Goal: Information Seeking & Learning: Learn about a topic

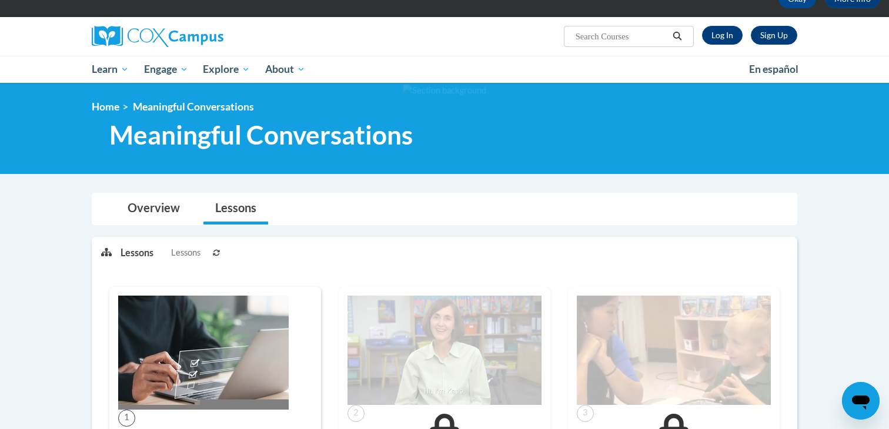
scroll to position [47, 0]
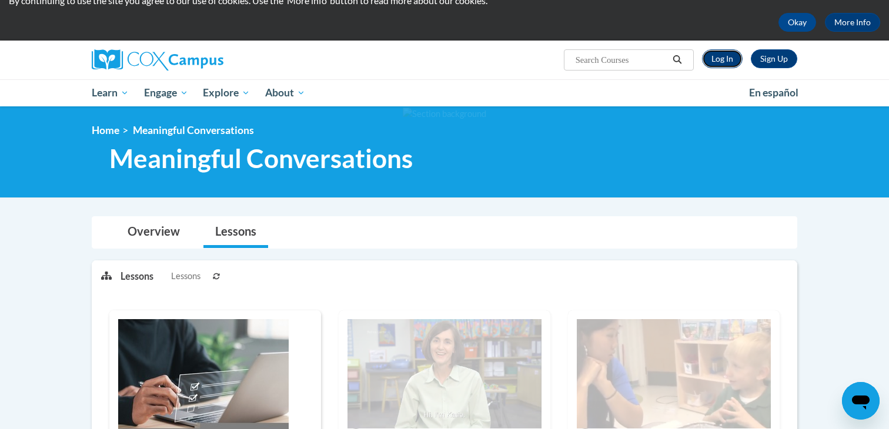
click at [716, 59] on link "Log In" at bounding box center [722, 58] width 41 height 19
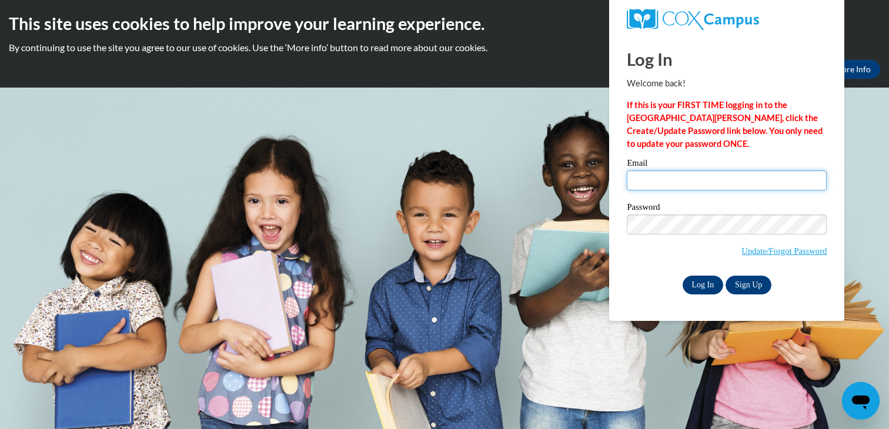
type input "morgan@mcspresidents.org"
click at [699, 289] on input "Log In" at bounding box center [702, 285] width 41 height 19
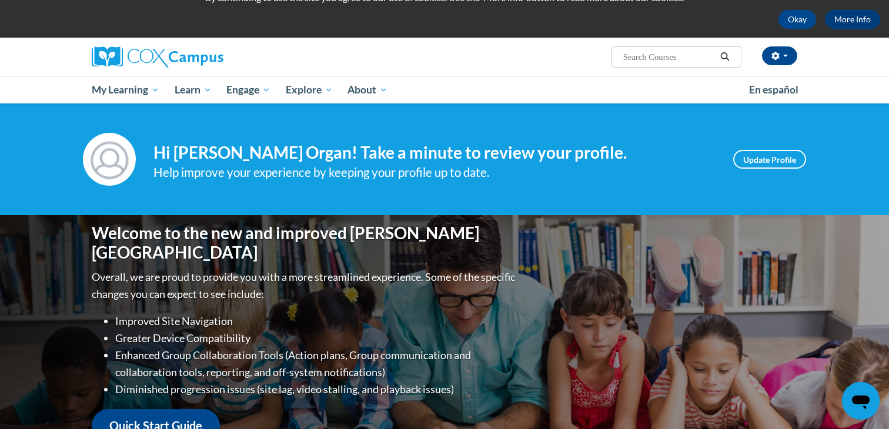
scroll to position [71, 0]
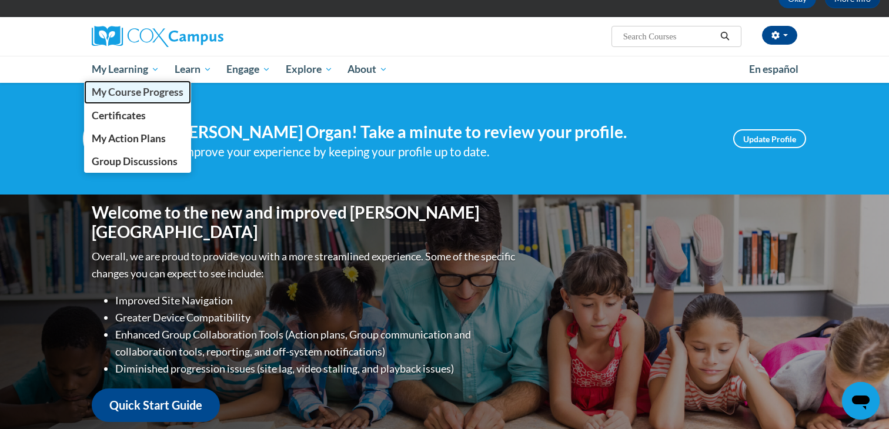
click at [129, 96] on span "My Course Progress" at bounding box center [138, 92] width 92 height 12
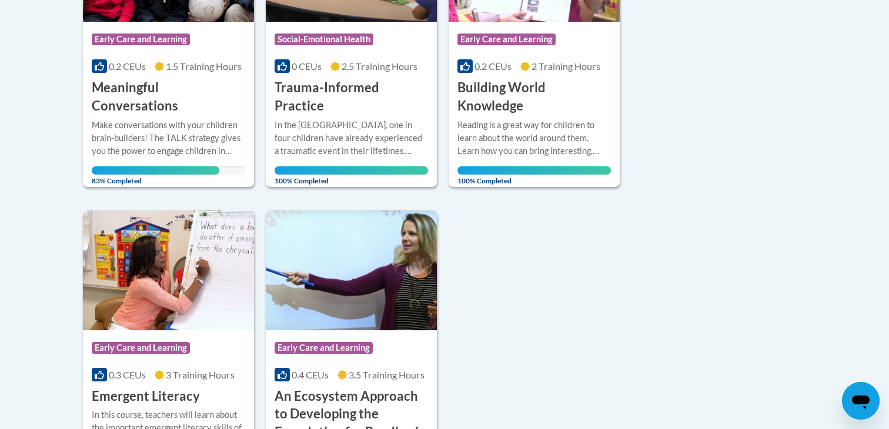
scroll to position [423, 0]
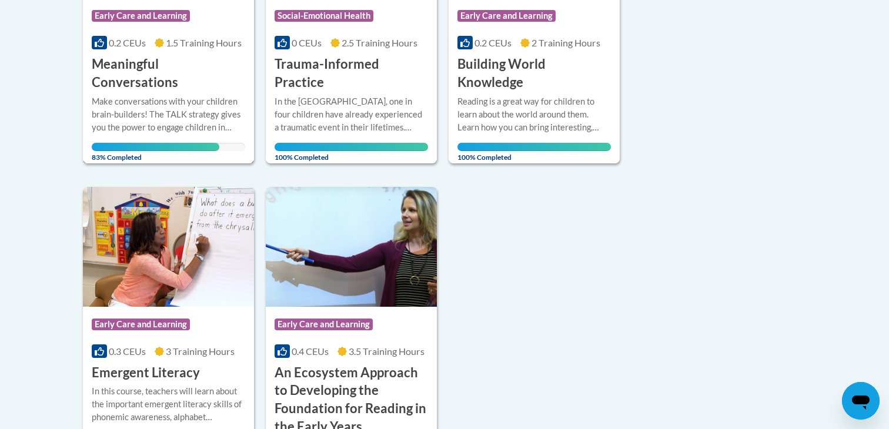
click at [194, 63] on h3 "Meaningful Conversations" at bounding box center [168, 73] width 153 height 36
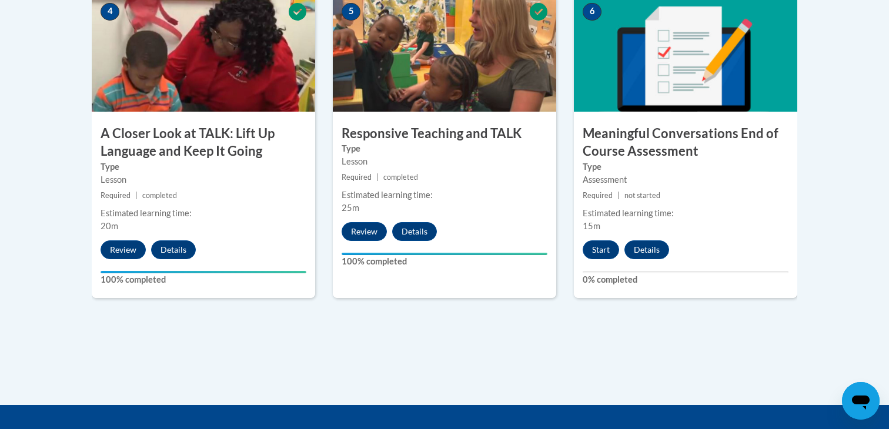
scroll to position [729, 0]
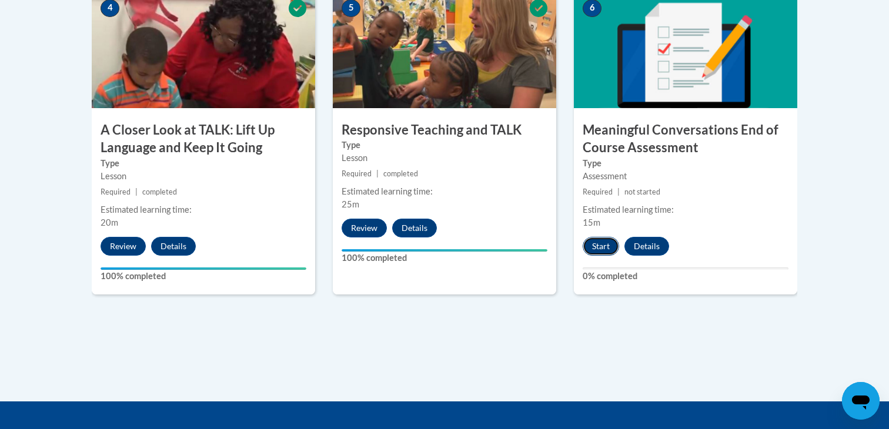
click at [597, 239] on button "Start" at bounding box center [600, 246] width 36 height 19
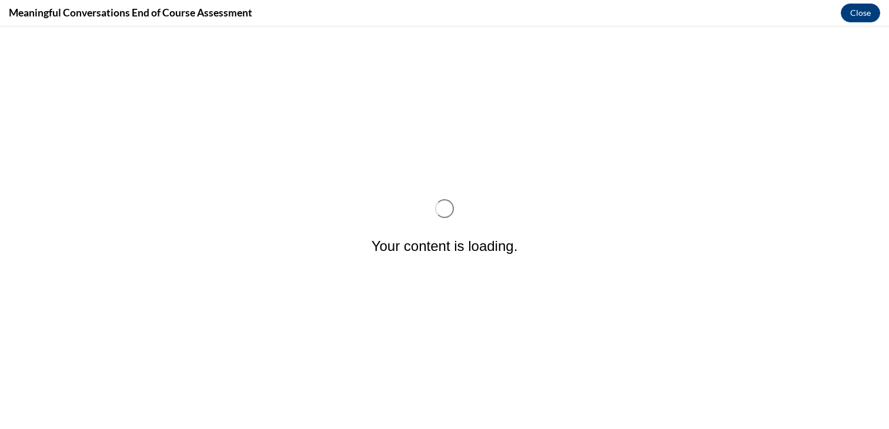
scroll to position [0, 0]
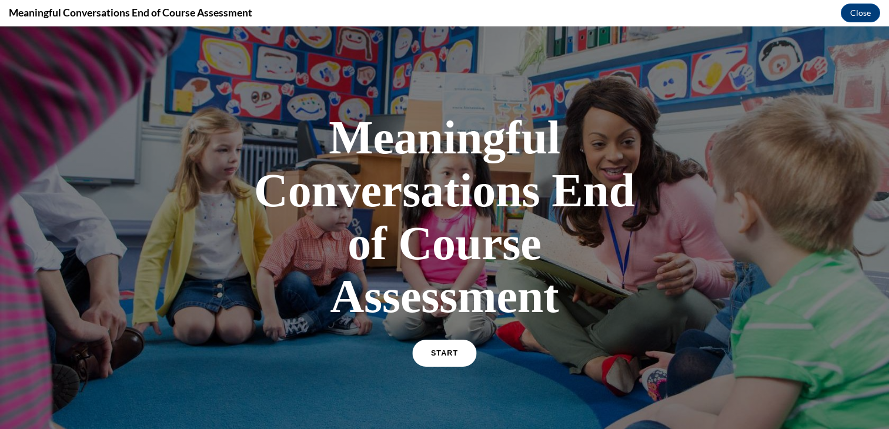
click at [450, 358] on link "START" at bounding box center [444, 353] width 64 height 27
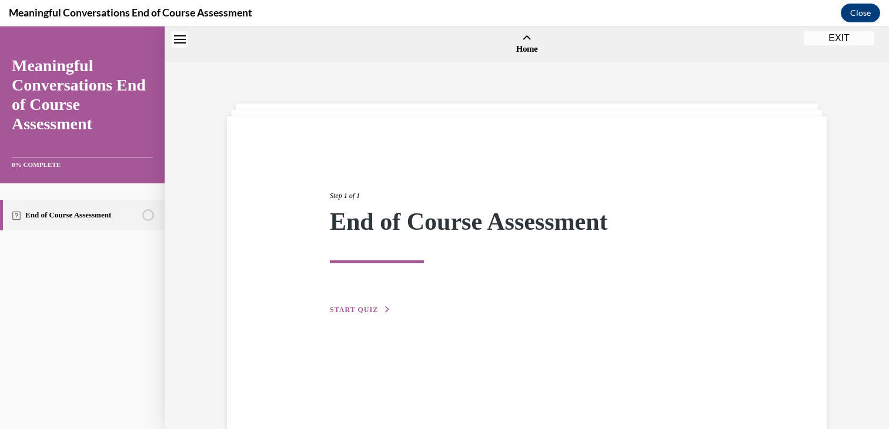
scroll to position [36, 0]
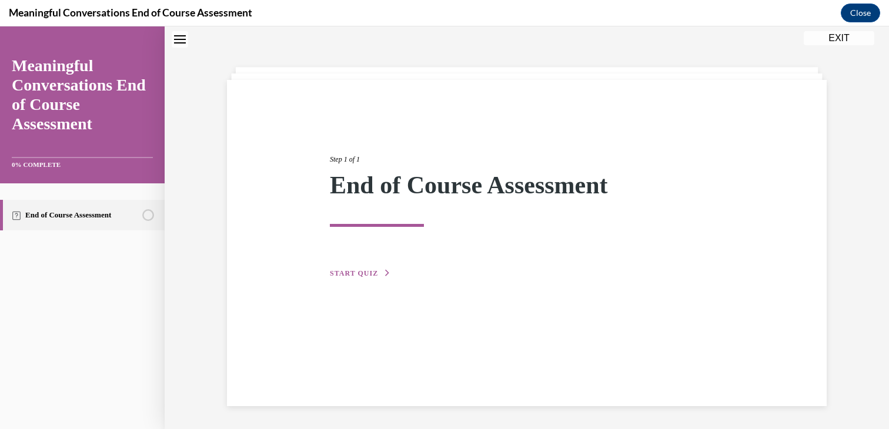
click at [371, 275] on span "START QUIZ" at bounding box center [354, 273] width 48 height 8
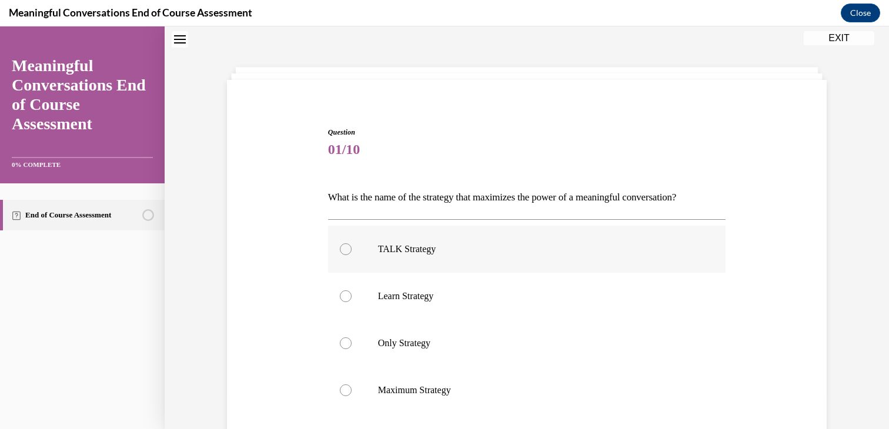
click at [521, 257] on label "TALK Strategy" at bounding box center [527, 249] width 398 height 47
click at [351, 255] on input "TALK Strategy" at bounding box center [346, 249] width 12 height 12
radio input "true"
click at [813, 268] on div "Question 01/10 What is the name of the strategy that maximizes the power of a m…" at bounding box center [526, 326] width 605 height 468
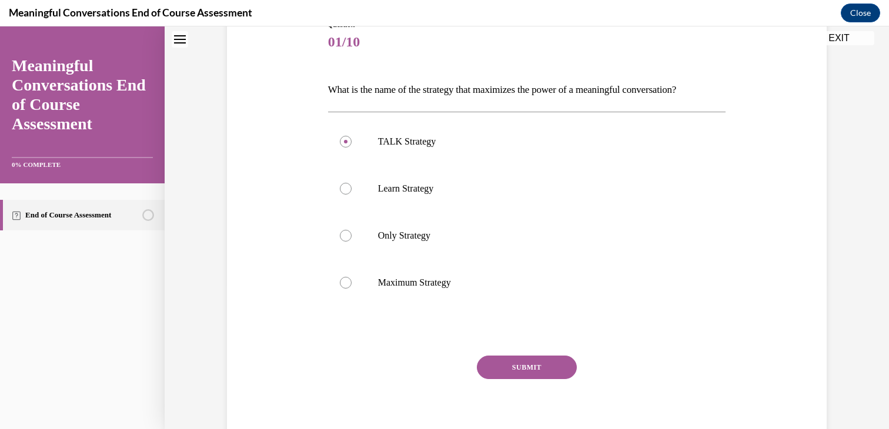
scroll to position [190, 0]
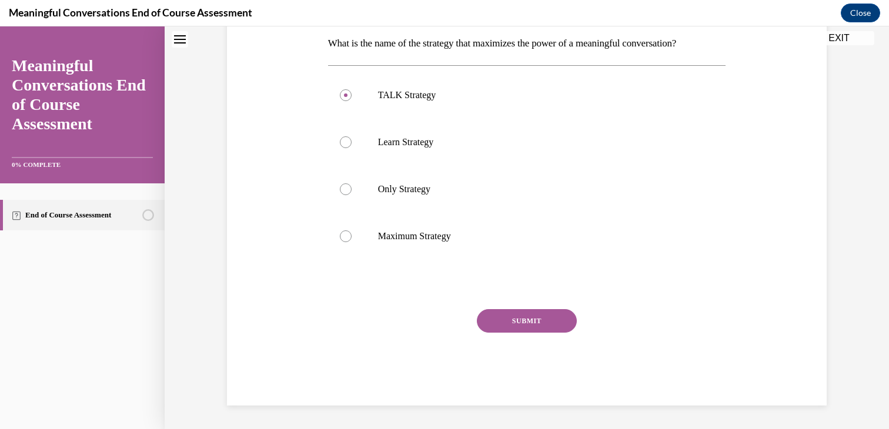
click at [565, 320] on button "SUBMIT" at bounding box center [527, 321] width 100 height 24
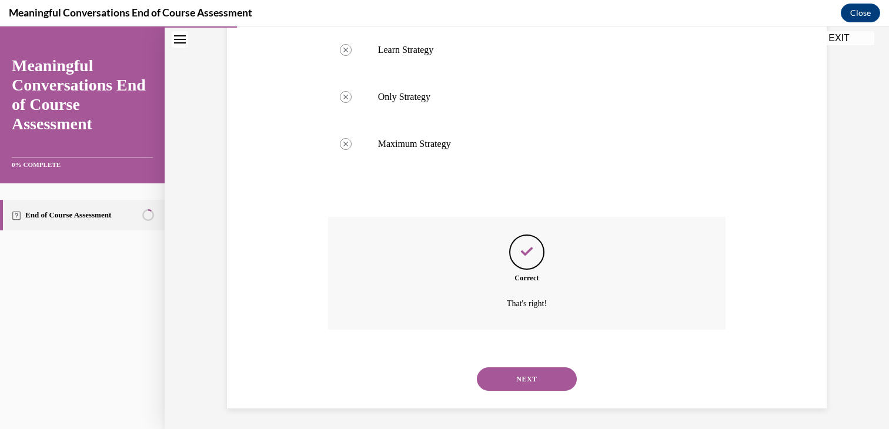
scroll to position [285, 0]
click at [548, 384] on button "NEXT" at bounding box center [527, 377] width 100 height 24
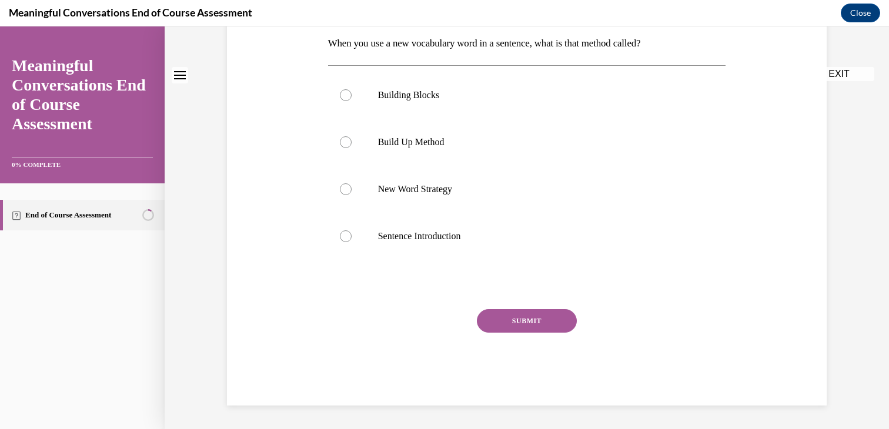
scroll to position [0, 0]
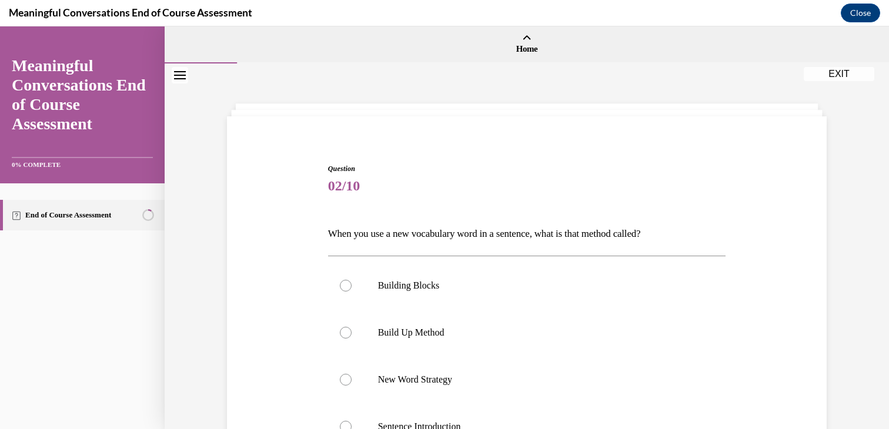
click at [844, 231] on div "Question 02/10 When you use a new vocabulary word in a sentence, what is that m…" at bounding box center [527, 341] width 724 height 556
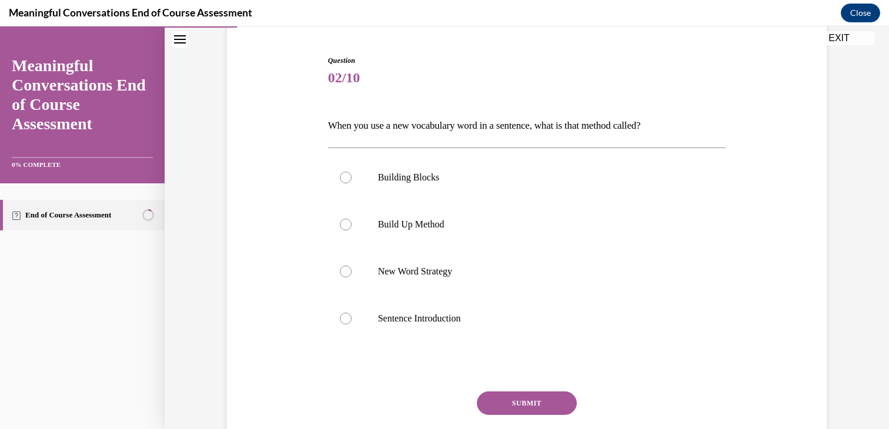
scroll to position [141, 0]
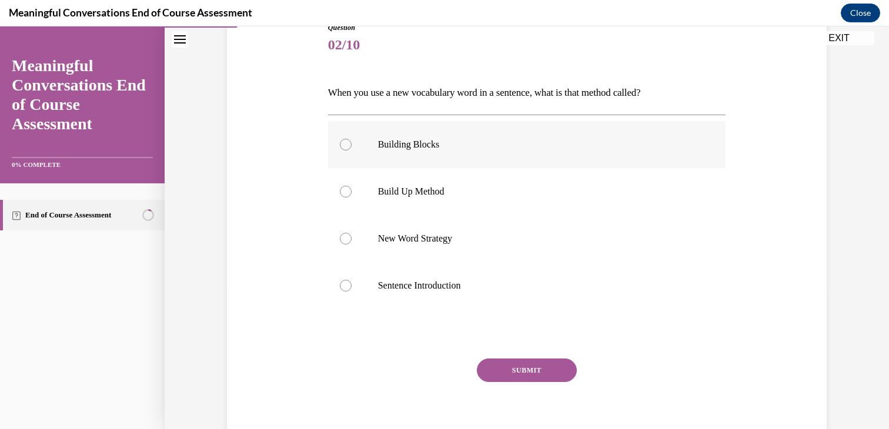
click at [380, 157] on label "Building Blocks" at bounding box center [527, 144] width 398 height 47
click at [351, 150] on input "Building Blocks" at bounding box center [346, 145] width 12 height 12
radio input "true"
click at [525, 377] on button "SUBMIT" at bounding box center [527, 370] width 100 height 24
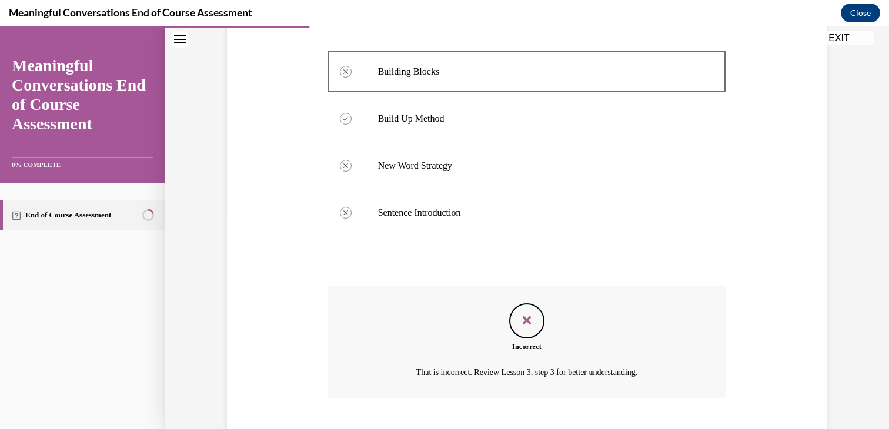
scroll to position [285, 0]
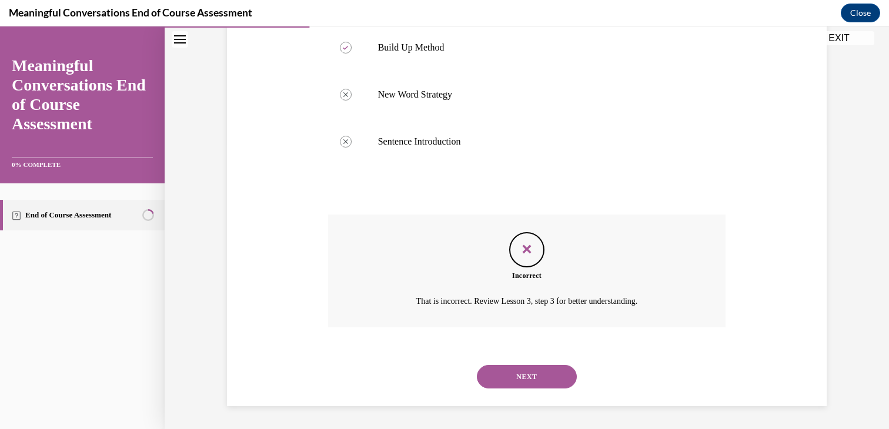
click at [526, 383] on button "NEXT" at bounding box center [527, 377] width 100 height 24
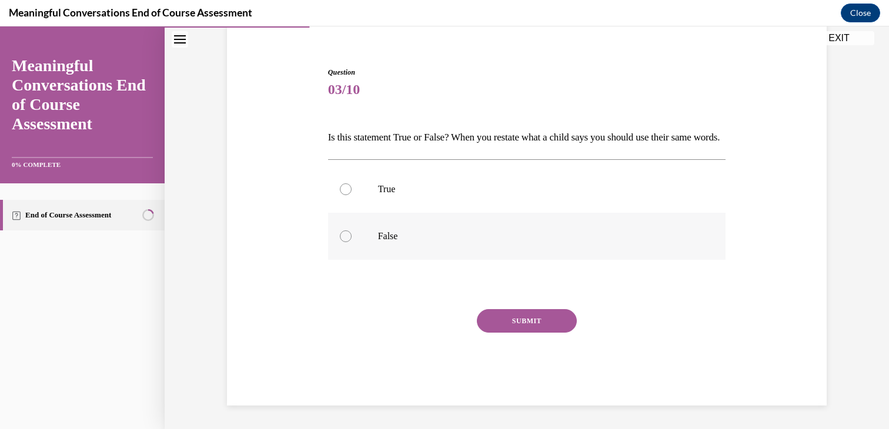
click at [408, 221] on label "False" at bounding box center [527, 236] width 398 height 47
click at [351, 230] on input "False" at bounding box center [346, 236] width 12 height 12
radio input "true"
click at [509, 316] on button "SUBMIT" at bounding box center [527, 321] width 100 height 24
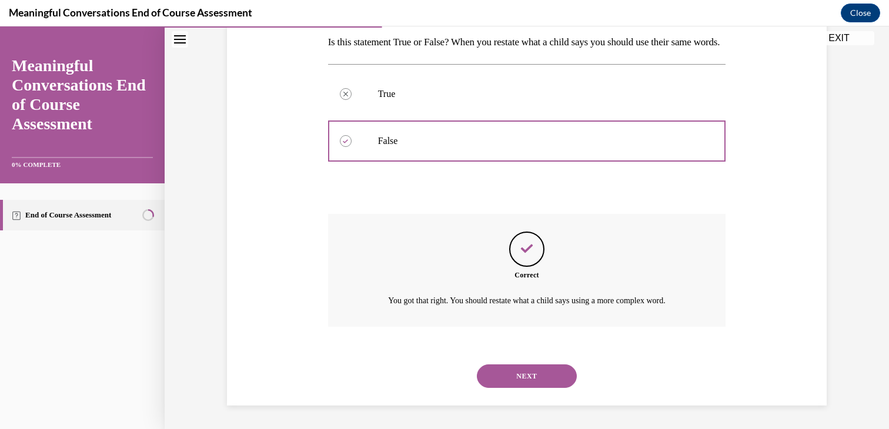
scroll to position [212, 0]
click at [525, 374] on button "NEXT" at bounding box center [527, 376] width 100 height 24
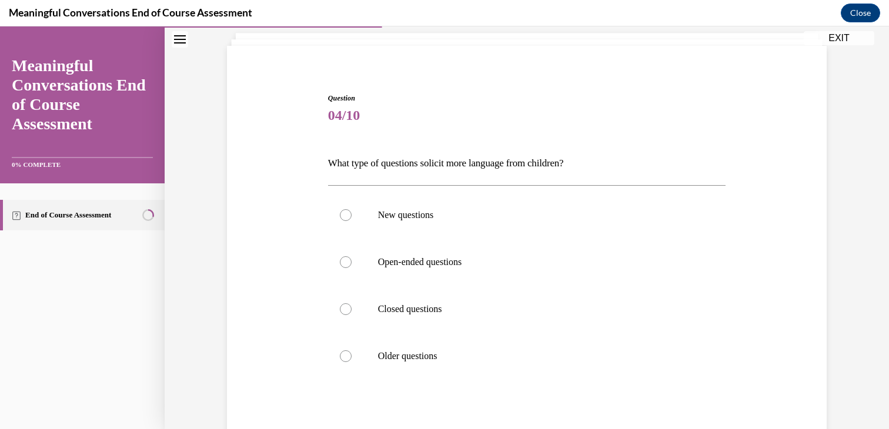
scroll to position [94, 0]
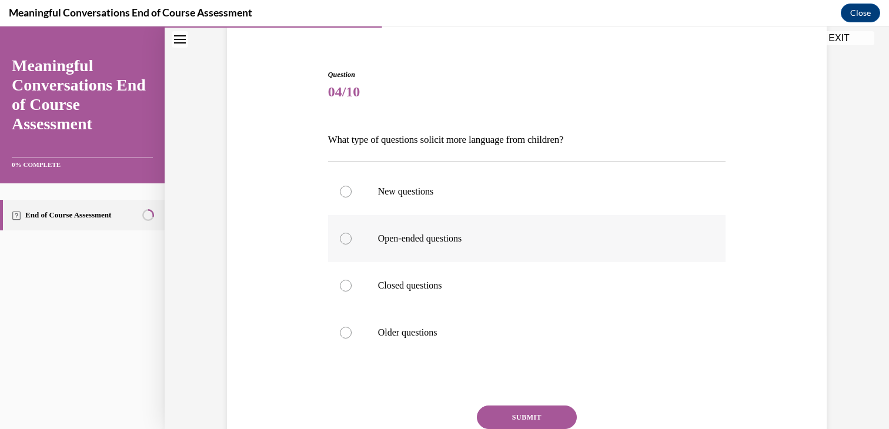
click at [500, 247] on label "Open-ended questions" at bounding box center [527, 238] width 398 height 47
click at [351, 244] on input "Open-ended questions" at bounding box center [346, 239] width 12 height 12
radio input "true"
click at [542, 415] on button "SUBMIT" at bounding box center [527, 418] width 100 height 24
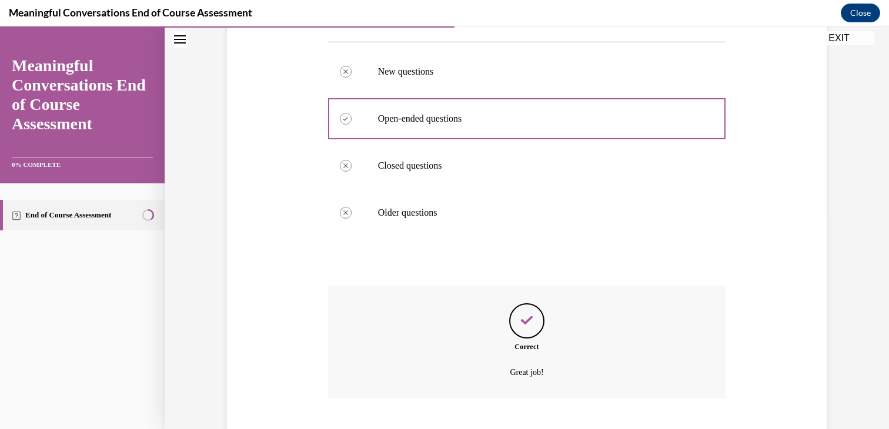
scroll to position [285, 0]
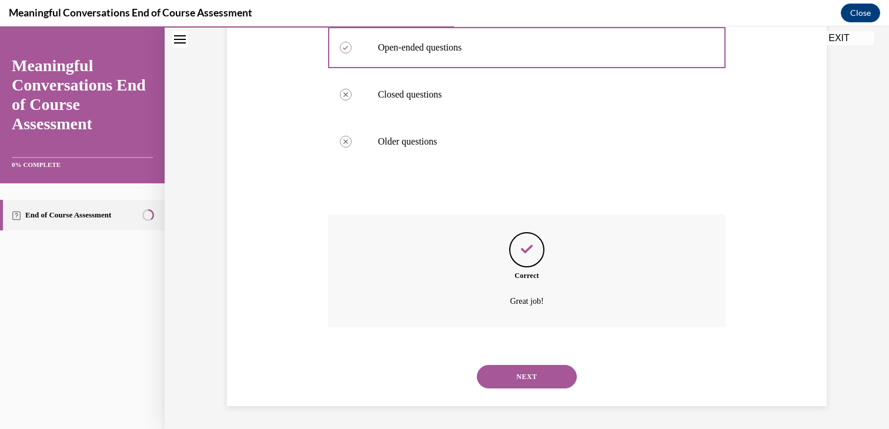
click at [539, 373] on button "NEXT" at bounding box center [527, 377] width 100 height 24
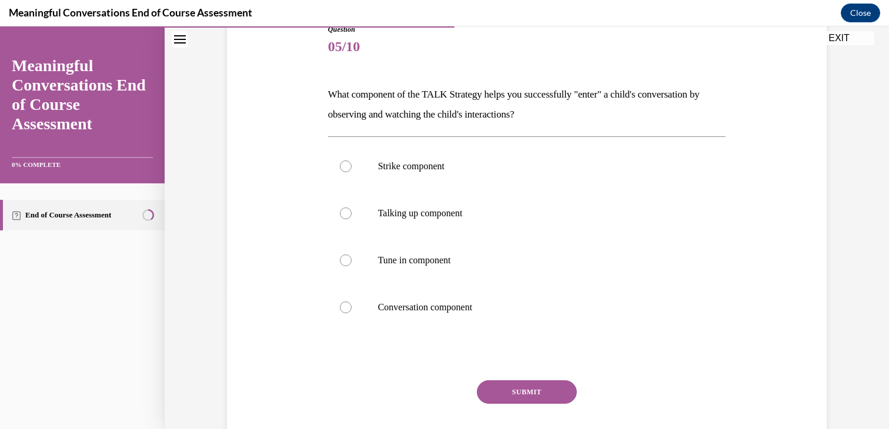
scroll to position [141, 0]
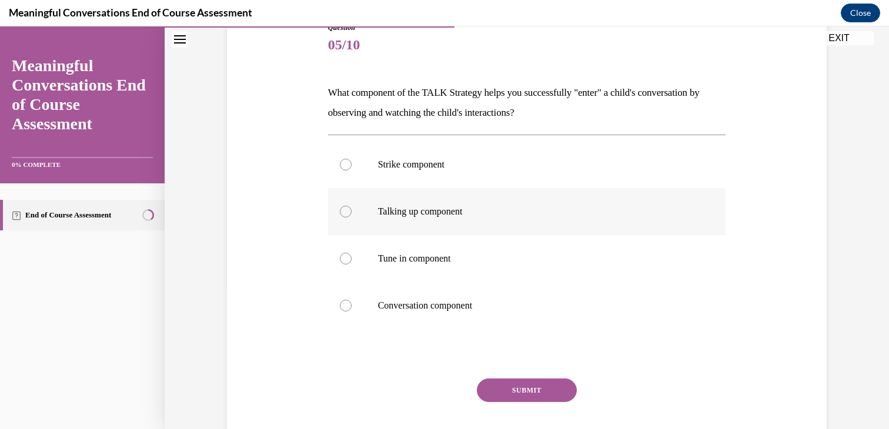
click at [440, 203] on label "Talking up component" at bounding box center [527, 211] width 398 height 47
click at [351, 206] on input "Talking up component" at bounding box center [346, 212] width 12 height 12
radio input "true"
click at [529, 387] on button "SUBMIT" at bounding box center [527, 390] width 100 height 24
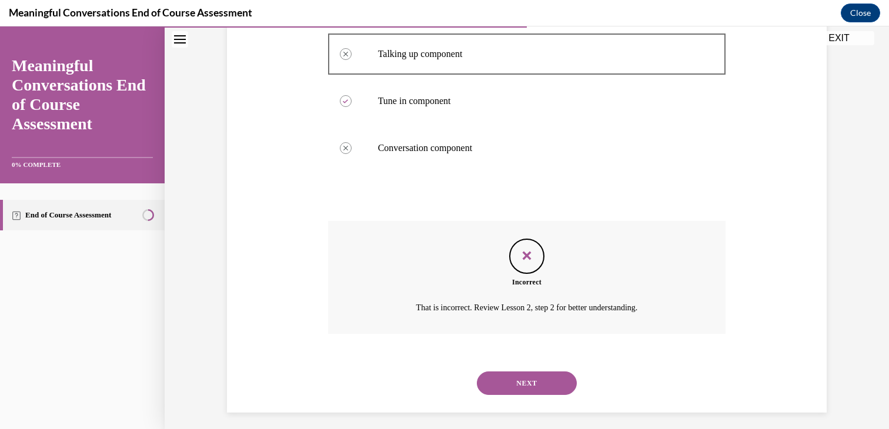
scroll to position [306, 0]
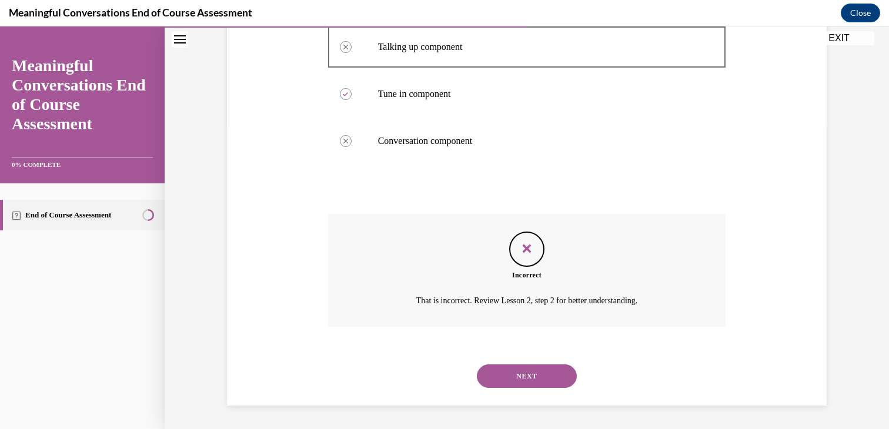
click at [530, 386] on button "NEXT" at bounding box center [527, 376] width 100 height 24
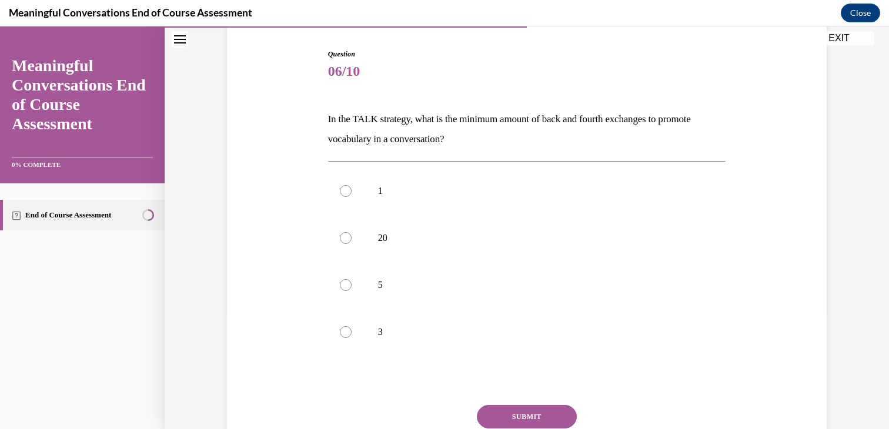
scroll to position [118, 0]
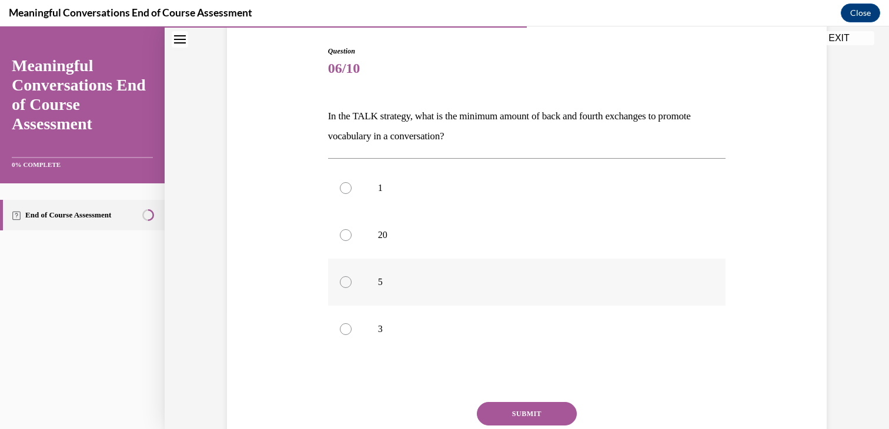
click at [512, 276] on p "5" at bounding box center [537, 282] width 319 height 12
click at [351, 276] on input "5" at bounding box center [346, 282] width 12 height 12
radio input "true"
click at [534, 415] on button "SUBMIT" at bounding box center [527, 414] width 100 height 24
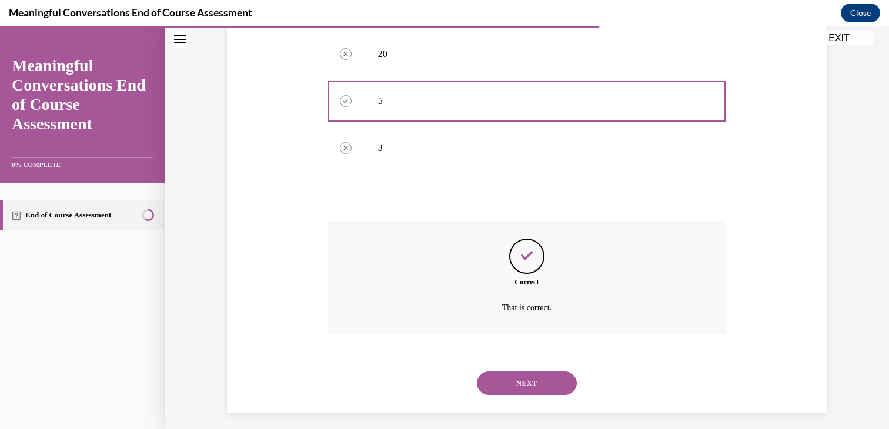
scroll to position [306, 0]
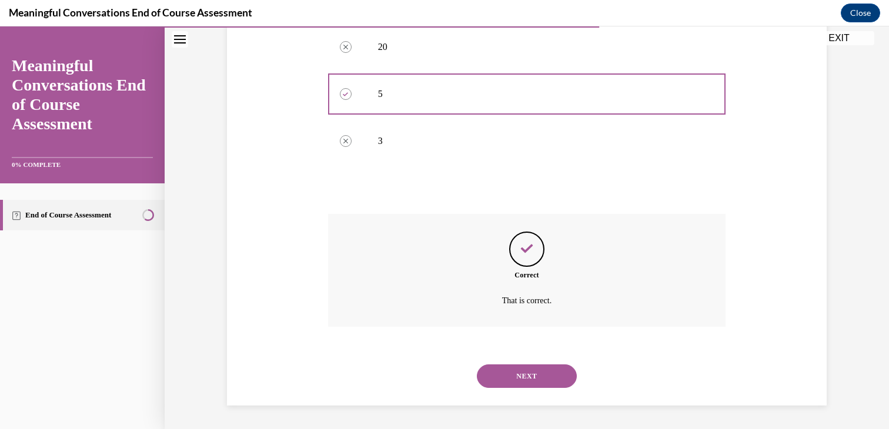
click at [537, 381] on button "NEXT" at bounding box center [527, 376] width 100 height 24
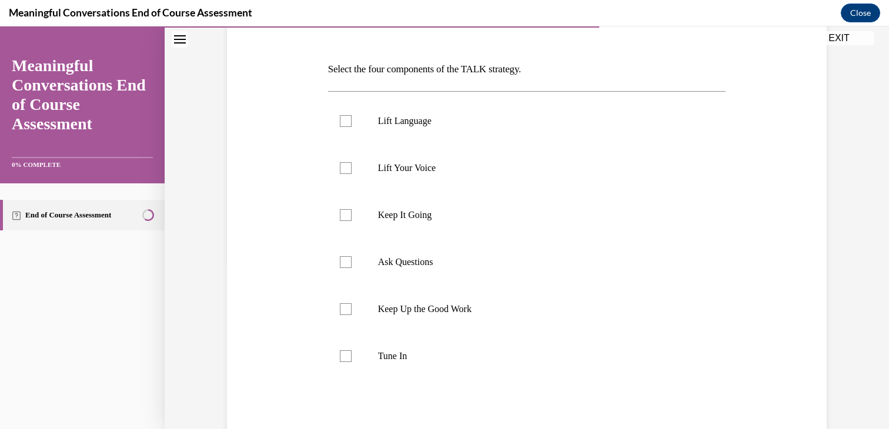
scroll to position [188, 0]
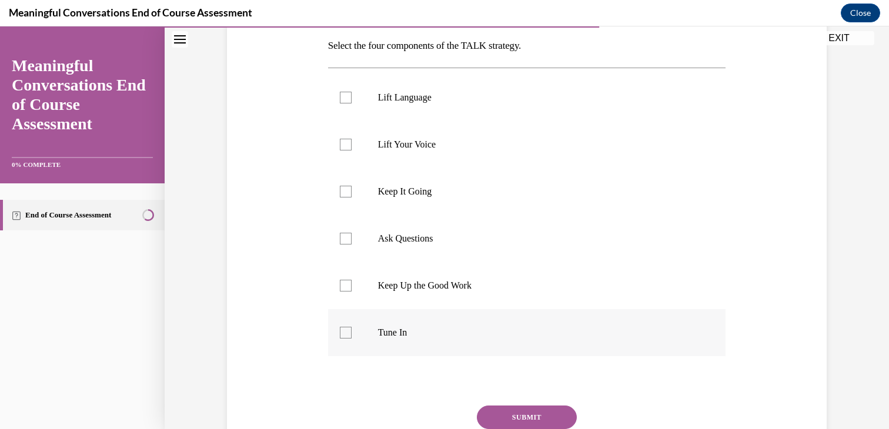
click at [435, 337] on p "Tune In" at bounding box center [537, 333] width 319 height 12
click at [351, 337] on input "Tune In" at bounding box center [346, 333] width 12 height 12
checkbox input "true"
click at [422, 233] on p "Ask Questions" at bounding box center [537, 239] width 319 height 12
click at [351, 233] on input "Ask Questions" at bounding box center [346, 239] width 12 height 12
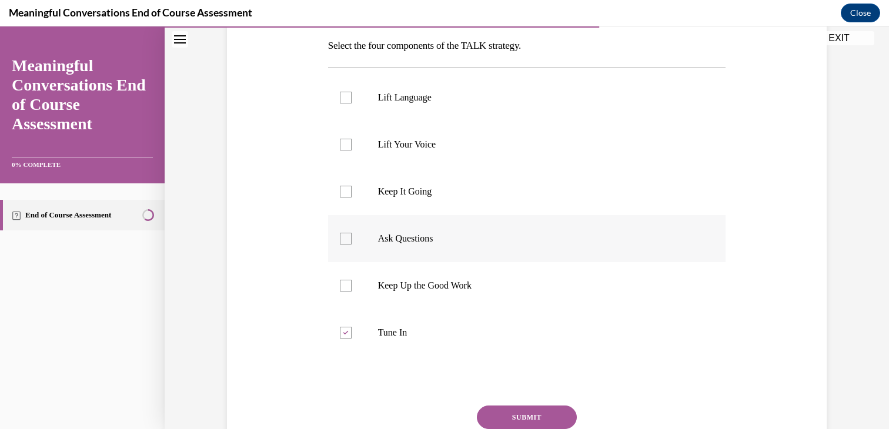
checkbox input "true"
click at [427, 202] on label "Keep It Going" at bounding box center [527, 191] width 398 height 47
click at [351, 197] on input "Keep It Going" at bounding box center [346, 192] width 12 height 12
checkbox input "true"
click at [422, 91] on label "Lift Language" at bounding box center [527, 97] width 398 height 47
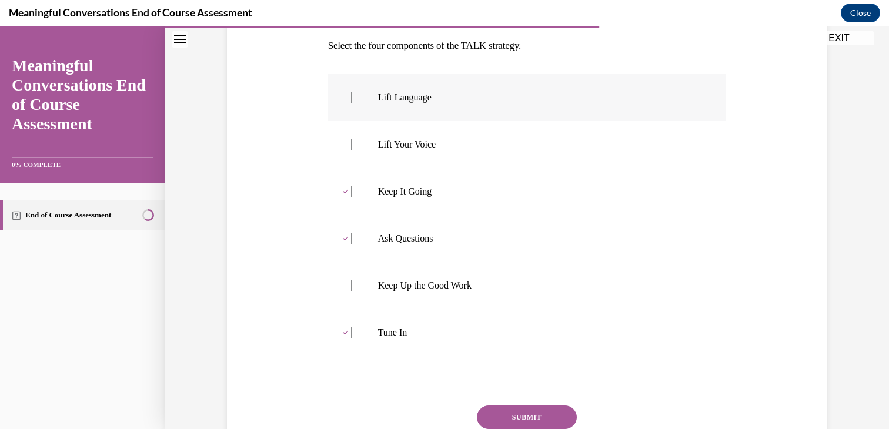
click at [351, 92] on input "Lift Language" at bounding box center [346, 98] width 12 height 12
checkbox input "true"
click at [524, 411] on button "SUBMIT" at bounding box center [527, 418] width 100 height 24
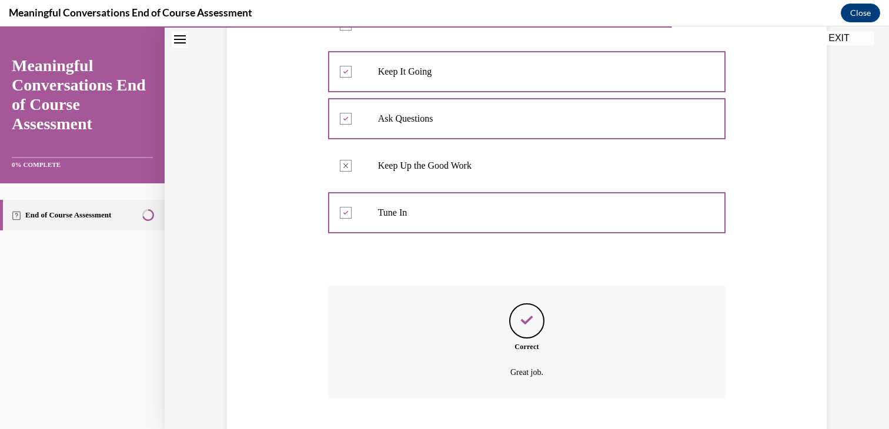
scroll to position [379, 0]
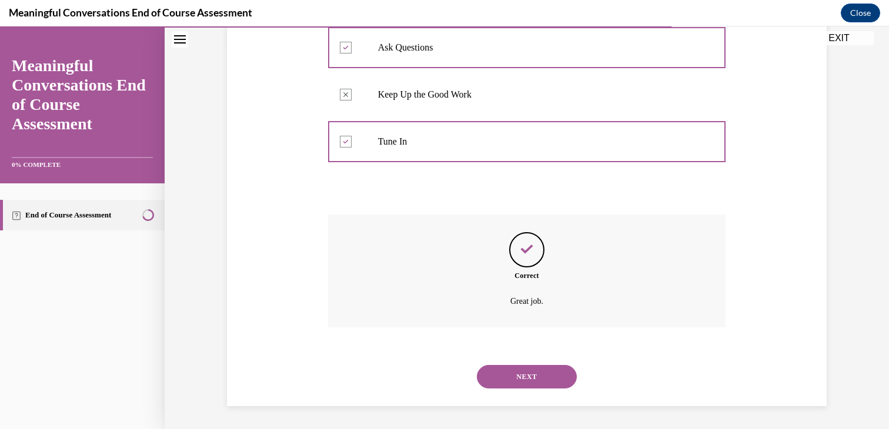
click at [537, 374] on button "NEXT" at bounding box center [527, 377] width 100 height 24
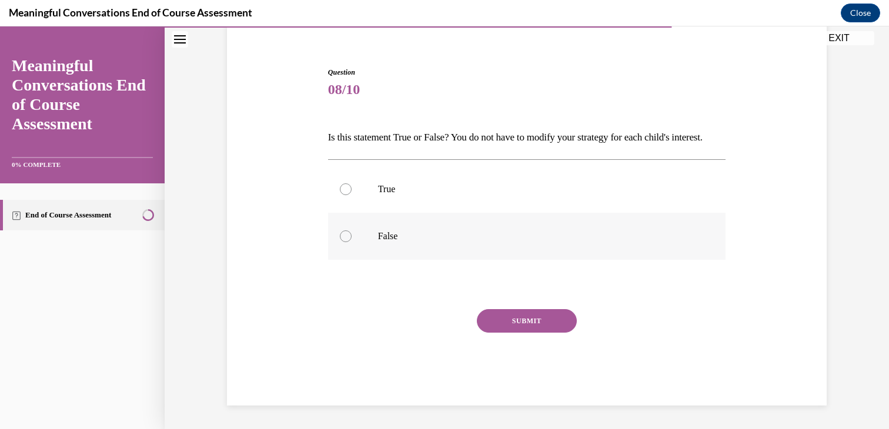
click at [420, 247] on label "False" at bounding box center [527, 236] width 398 height 47
click at [351, 242] on input "False" at bounding box center [346, 236] width 12 height 12
radio input "true"
click at [557, 316] on button "SUBMIT" at bounding box center [527, 321] width 100 height 24
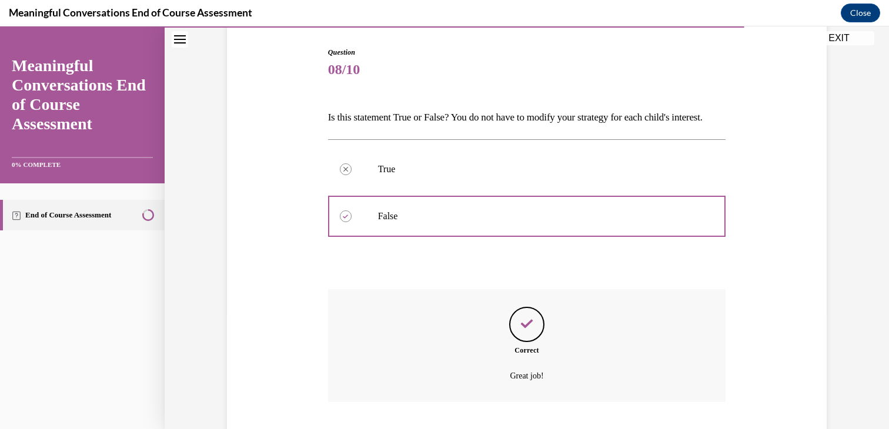
scroll to position [212, 0]
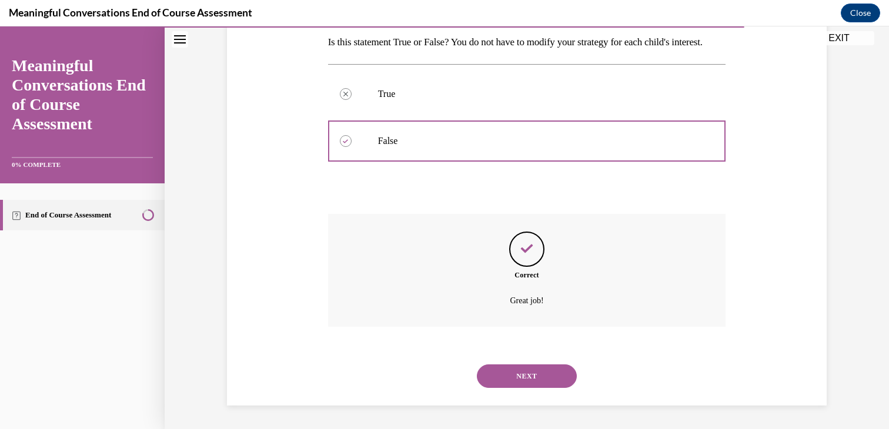
click at [555, 384] on button "NEXT" at bounding box center [527, 376] width 100 height 24
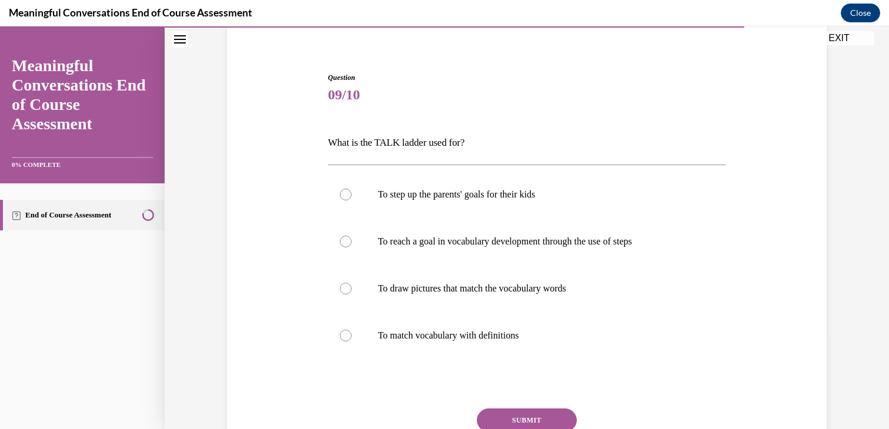
scroll to position [165, 0]
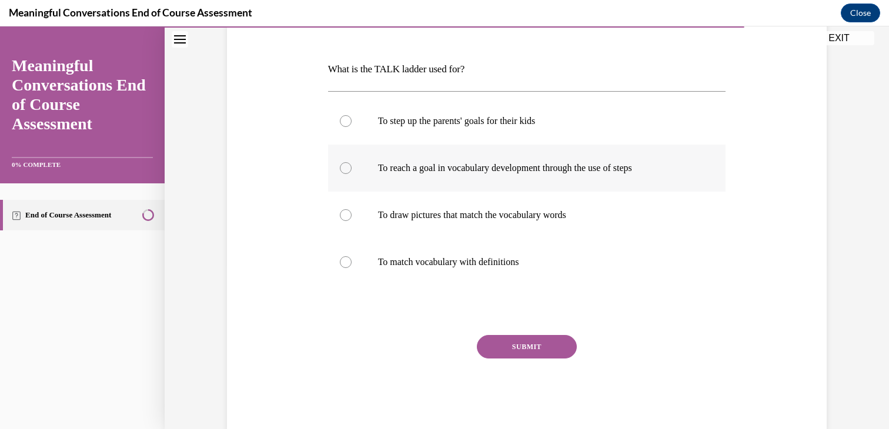
click at [625, 187] on label "To reach a goal in vocabulary development through the use of steps" at bounding box center [527, 168] width 398 height 47
click at [351, 174] on input "To reach a goal in vocabulary development through the use of steps" at bounding box center [346, 168] width 12 height 12
radio input "true"
click at [545, 345] on button "SUBMIT" at bounding box center [527, 347] width 100 height 24
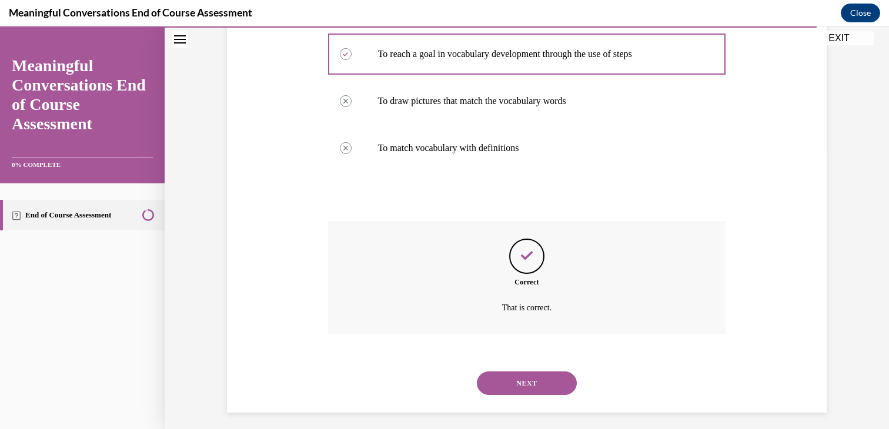
scroll to position [285, 0]
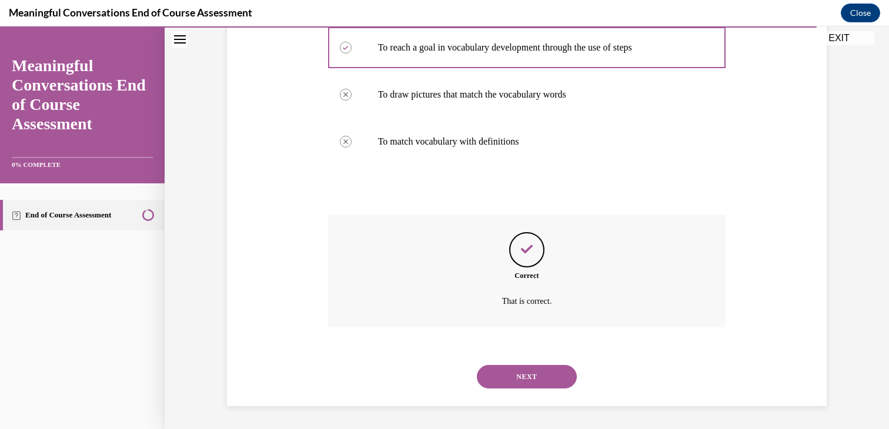
click at [546, 377] on button "NEXT" at bounding box center [527, 377] width 100 height 24
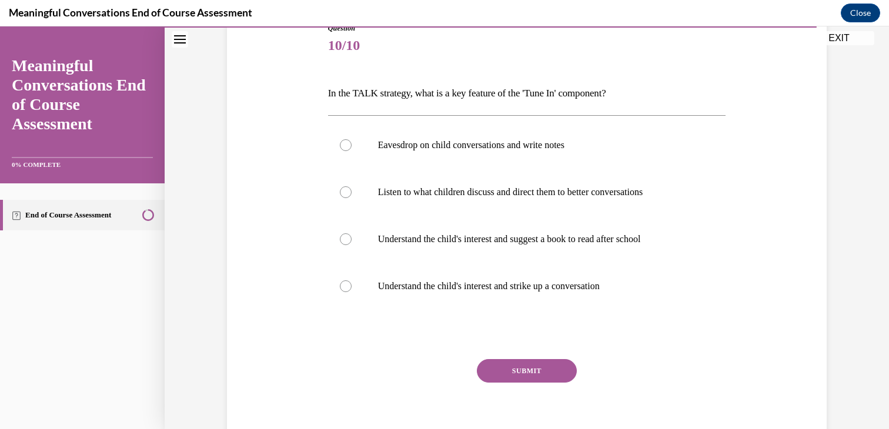
scroll to position [141, 0]
click at [552, 301] on label "Understand the child's interest and strike up a conversation" at bounding box center [527, 285] width 398 height 47
click at [351, 291] on input "Understand the child's interest and strike up a conversation" at bounding box center [346, 286] width 12 height 12
radio input "true"
click at [542, 370] on button "SUBMIT" at bounding box center [527, 370] width 100 height 24
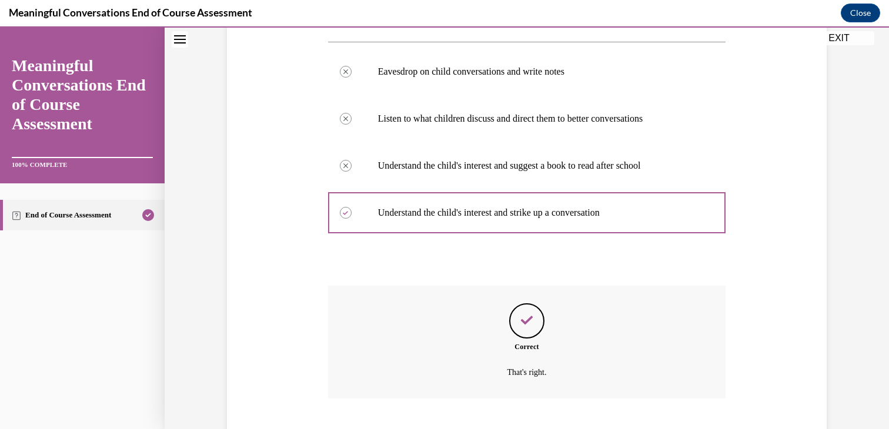
scroll to position [285, 0]
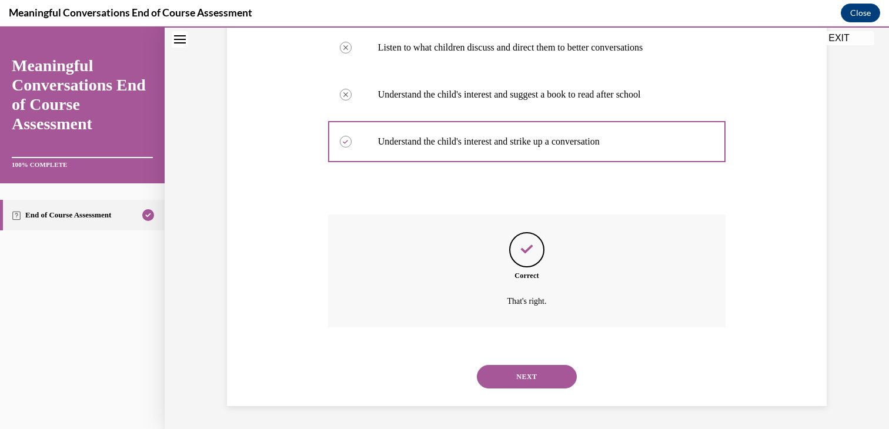
click at [537, 378] on button "NEXT" at bounding box center [527, 377] width 100 height 24
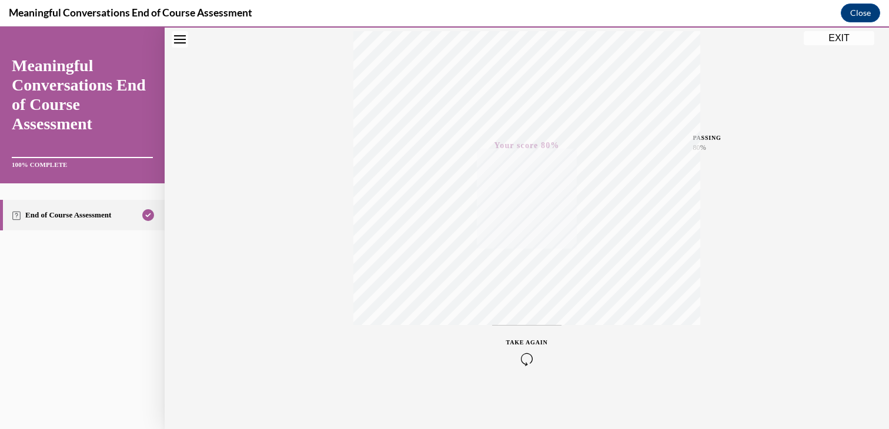
scroll to position [200, 0]
click at [828, 43] on button "EXIT" at bounding box center [838, 38] width 71 height 14
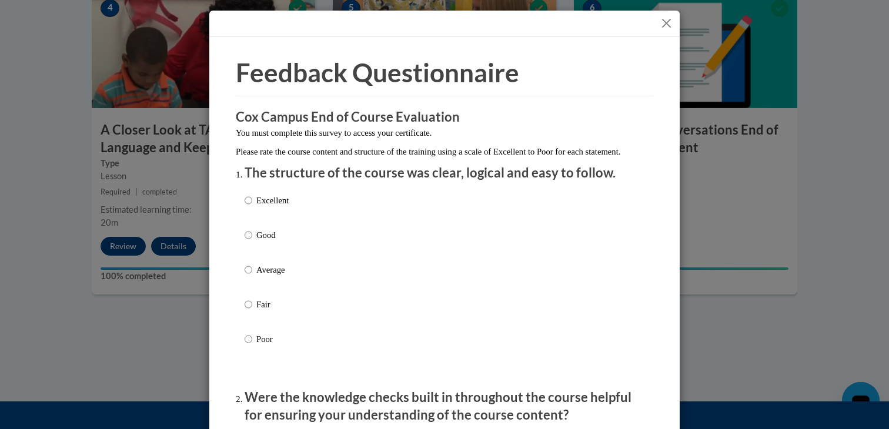
click at [270, 207] on p "Excellent" at bounding box center [272, 200] width 32 height 13
click at [252, 207] on input "Excellent" at bounding box center [248, 200] width 8 height 13
radio input "true"
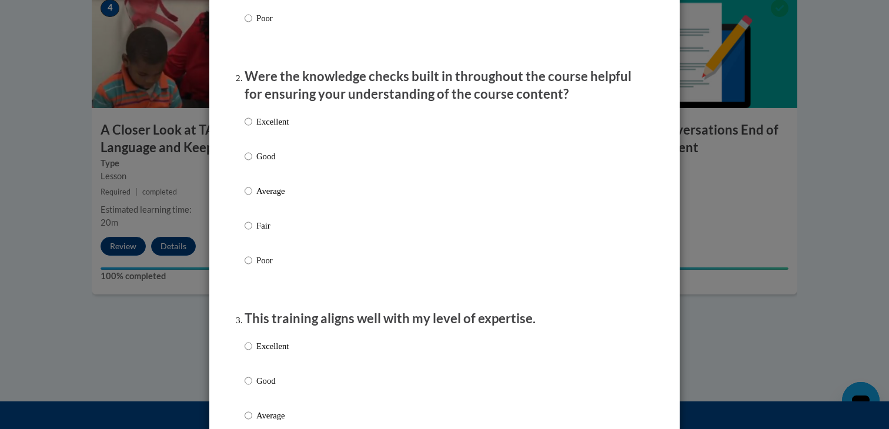
scroll to position [353, 0]
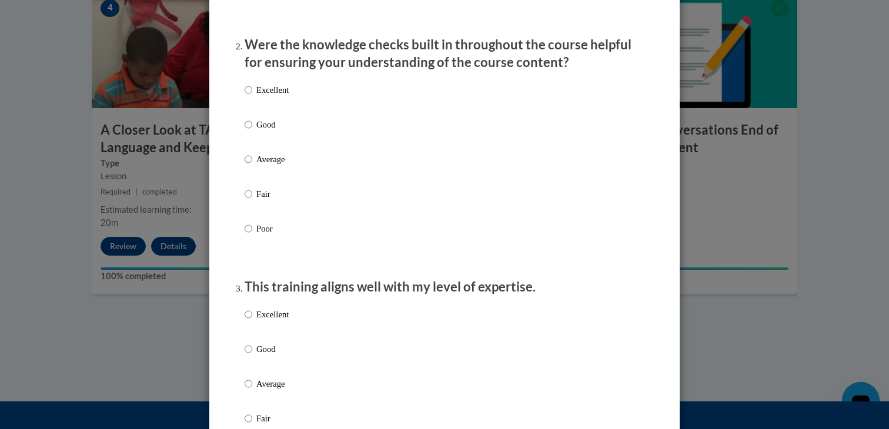
click at [495, 128] on div "Excellent Good Average Fair Poor" at bounding box center [444, 174] width 400 height 192
click at [393, 140] on div "Excellent Good Average Fair Poor" at bounding box center [444, 174] width 400 height 192
click at [253, 141] on label "Good" at bounding box center [266, 134] width 44 height 32
click at [252, 131] on input "Good" at bounding box center [248, 124] width 8 height 13
radio input "true"
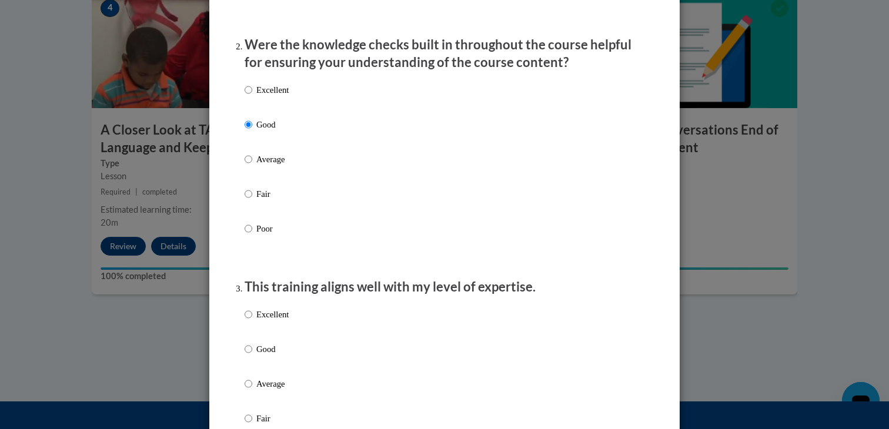
click at [279, 356] on p "Good" at bounding box center [272, 349] width 32 height 13
click at [252, 356] on input "Good" at bounding box center [248, 349] width 8 height 13
radio input "true"
click at [244, 377] on input "Average" at bounding box center [248, 383] width 8 height 13
radio input "true"
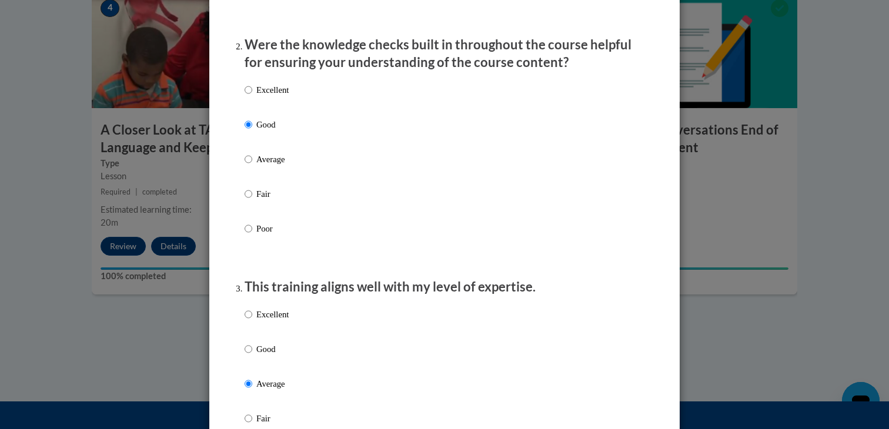
click at [267, 356] on p "Good" at bounding box center [272, 349] width 32 height 13
click at [252, 356] on input "Good" at bounding box center [248, 349] width 8 height 13
radio input "true"
click at [620, 322] on div "Excellent Good Average Fair Poor" at bounding box center [444, 398] width 400 height 192
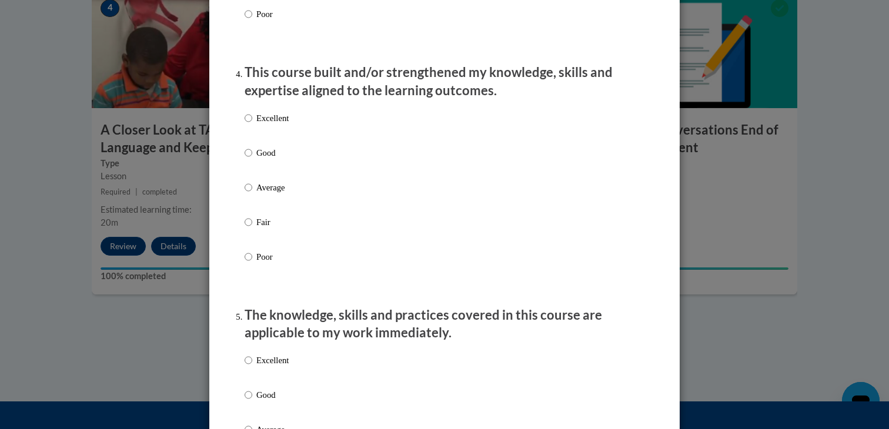
scroll to position [846, 0]
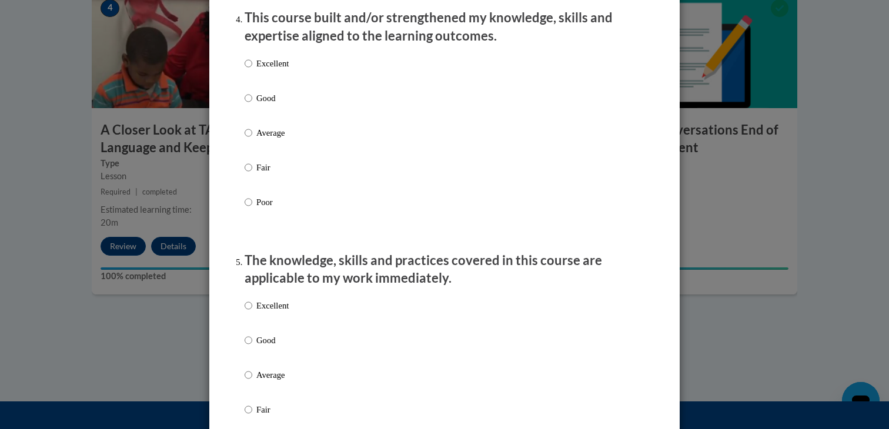
click at [269, 105] on p "Good" at bounding box center [272, 98] width 32 height 13
click at [252, 105] on input "Good" at bounding box center [248, 98] width 8 height 13
radio input "true"
click at [267, 347] on p "Good" at bounding box center [272, 340] width 32 height 13
click at [252, 347] on input "Good" at bounding box center [248, 340] width 8 height 13
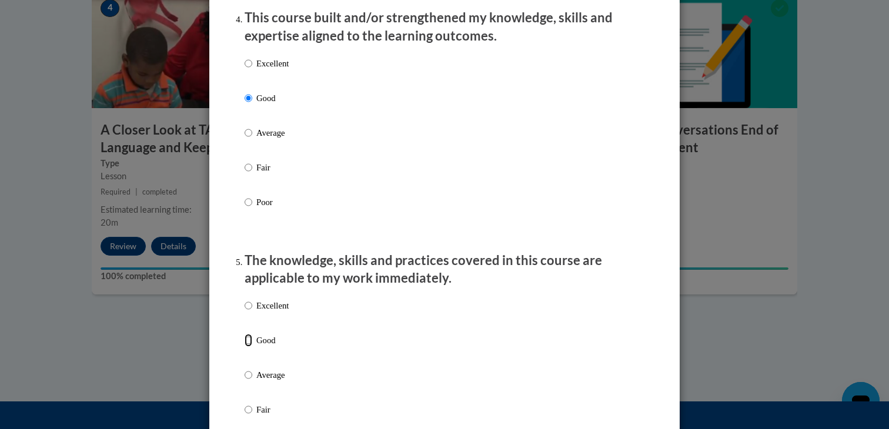
radio input "true"
click at [403, 349] on div "Excellent Good Average Fair Poor" at bounding box center [444, 389] width 400 height 192
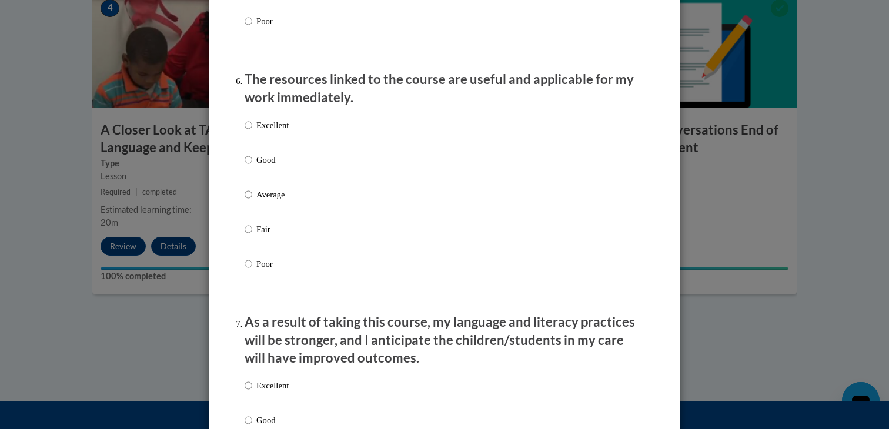
scroll to position [1293, 0]
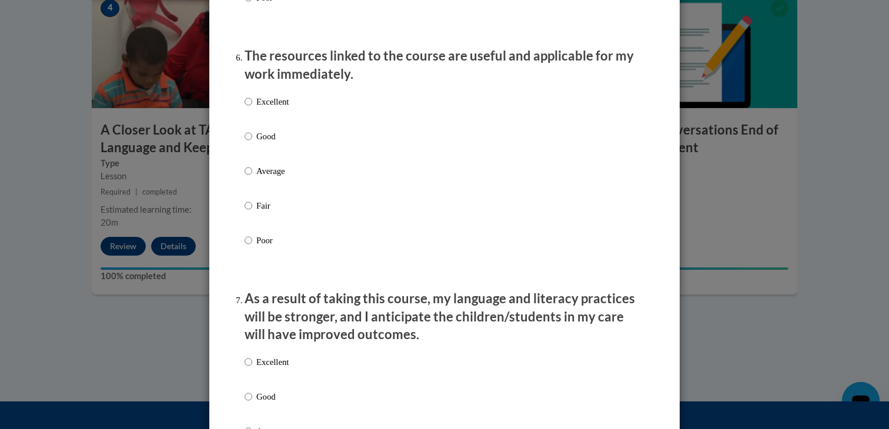
click at [269, 143] on p "Good" at bounding box center [272, 136] width 32 height 13
click at [252, 143] on input "Good" at bounding box center [248, 136] width 8 height 13
radio input "true"
click at [251, 403] on input "Good" at bounding box center [248, 396] width 8 height 13
radio input "true"
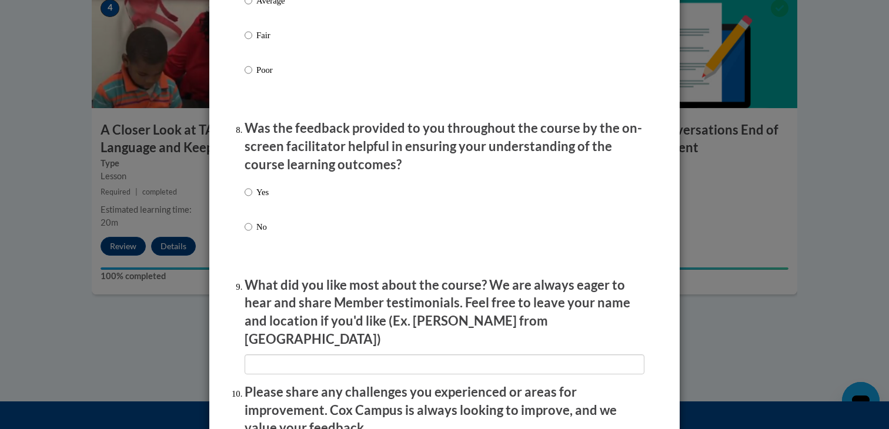
scroll to position [1787, 0]
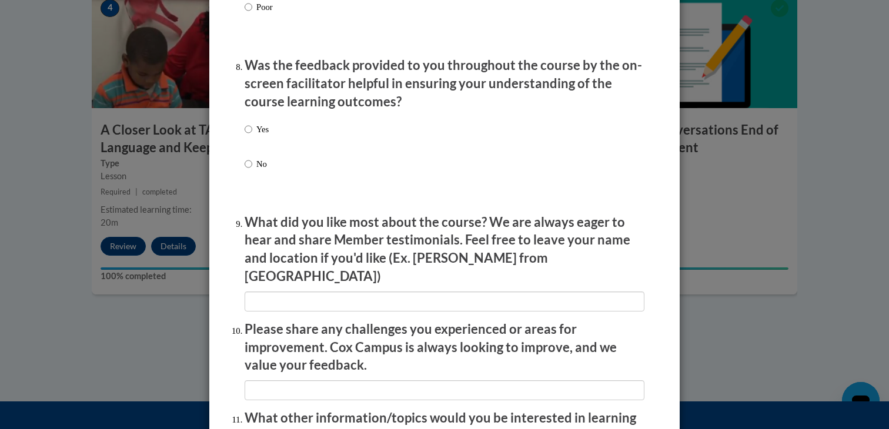
click at [272, 137] on div "Yes No" at bounding box center [444, 161] width 400 height 88
click at [249, 136] on input "Yes" at bounding box center [248, 129] width 8 height 13
radio input "true"
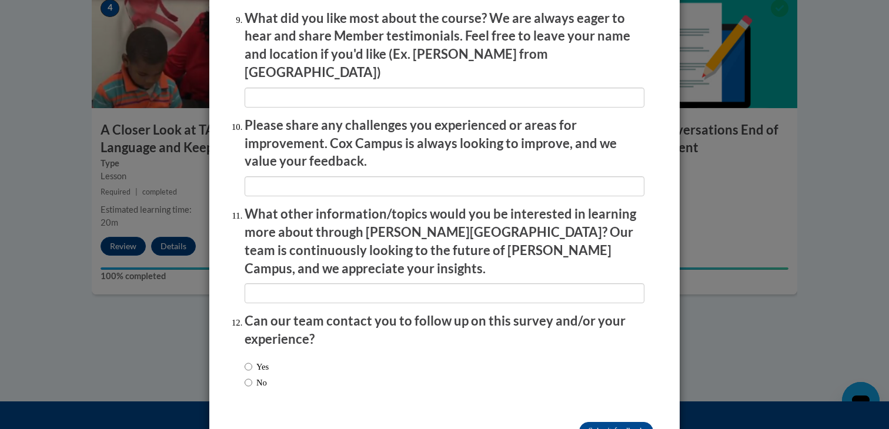
scroll to position [2019, 0]
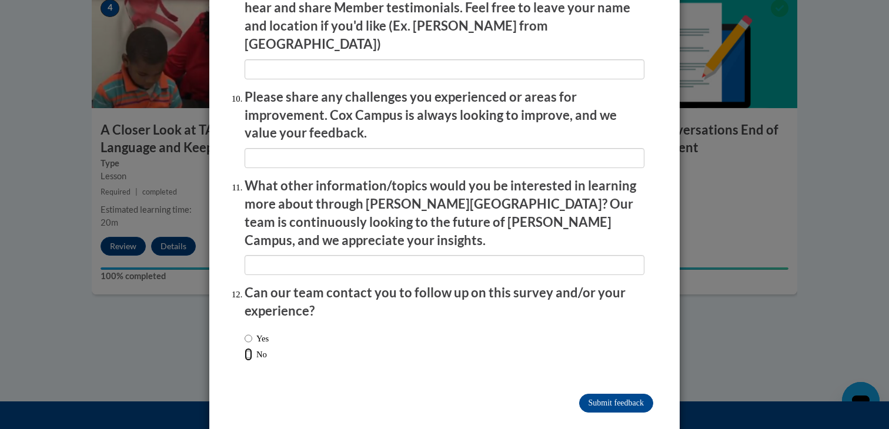
click at [250, 348] on input "No" at bounding box center [248, 354] width 8 height 13
radio input "true"
click at [609, 394] on input "Submit feedback" at bounding box center [616, 403] width 74 height 19
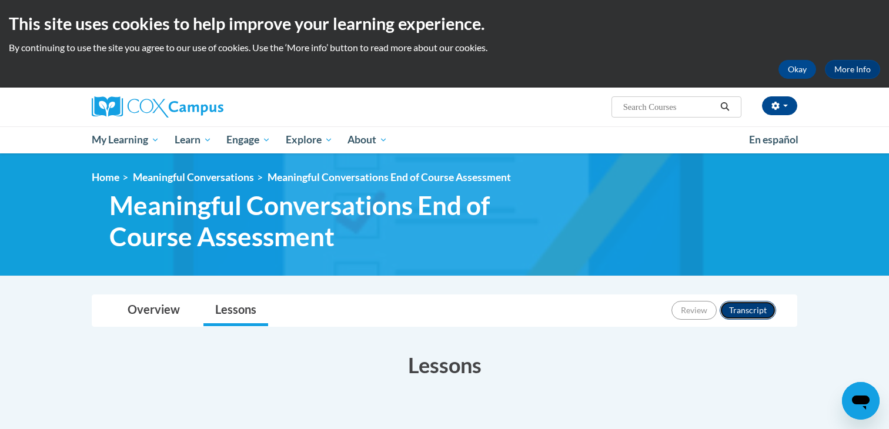
click at [743, 316] on button "Transcript" at bounding box center [747, 310] width 56 height 19
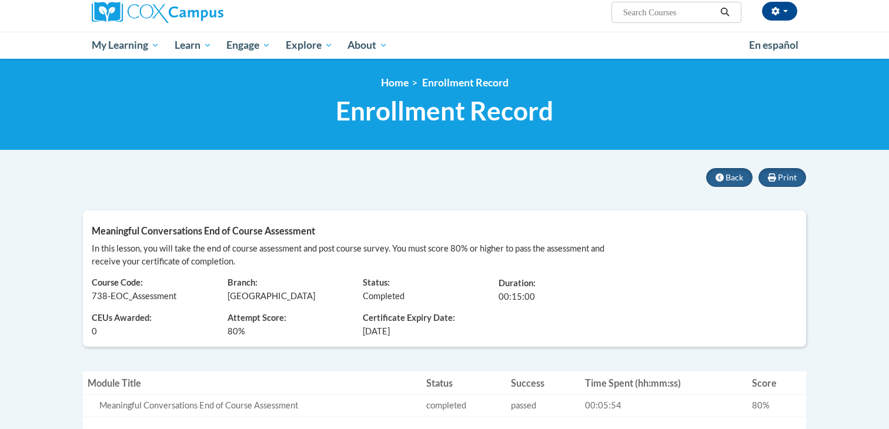
scroll to position [71, 0]
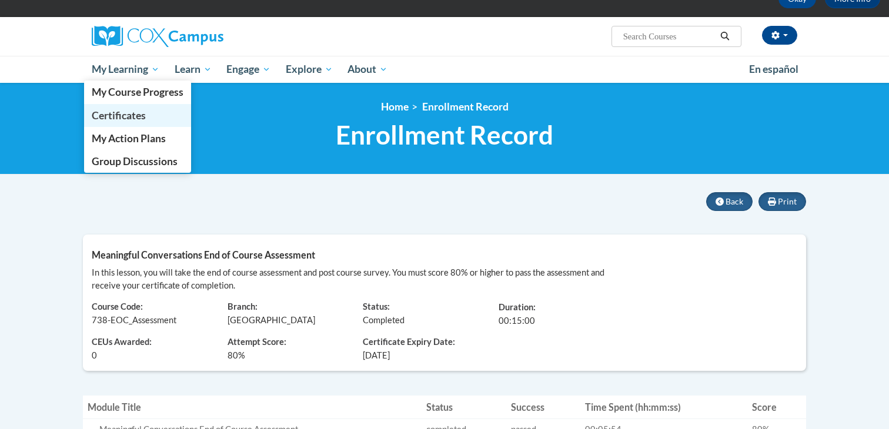
click at [128, 115] on span "Certificates" at bounding box center [119, 115] width 54 height 12
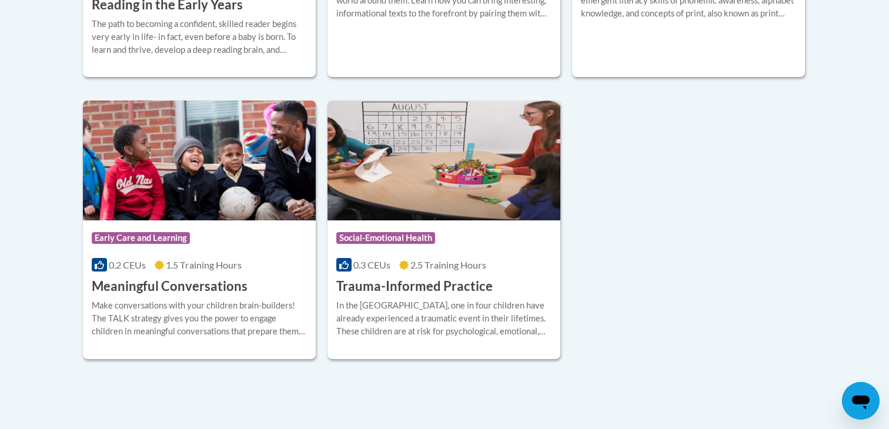
scroll to position [611, 0]
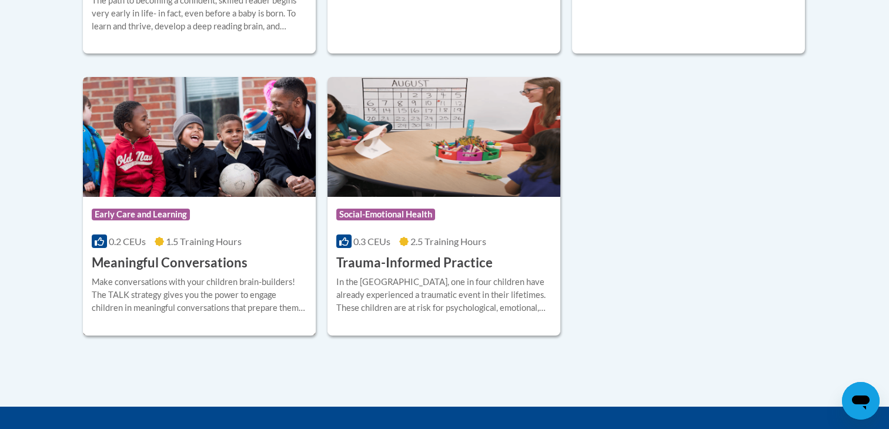
click at [236, 269] on h3 "Meaningful Conversations" at bounding box center [170, 263] width 156 height 18
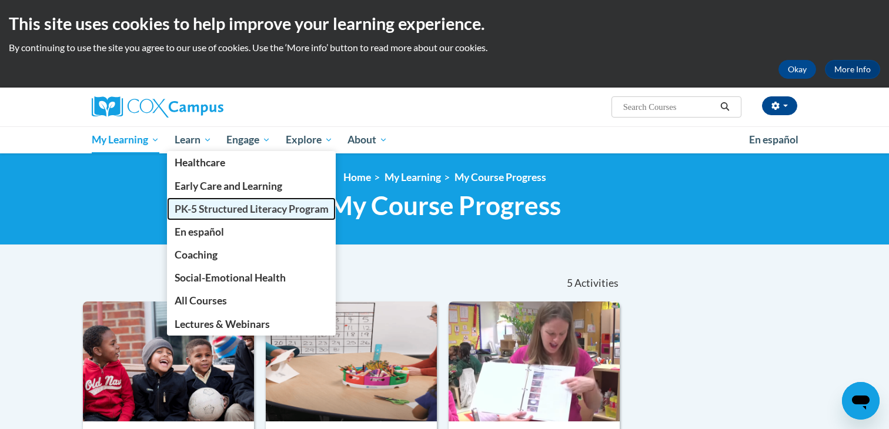
click at [207, 208] on span "PK-5 Structured Literacy Program" at bounding box center [252, 209] width 154 height 12
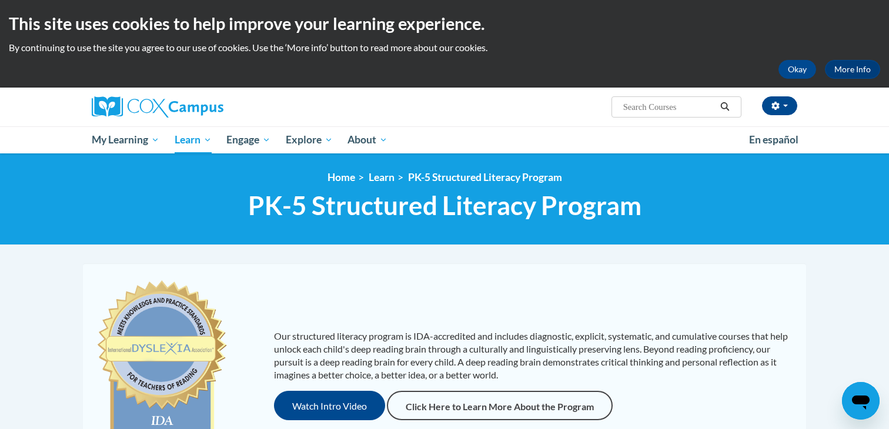
click at [427, 283] on div "Our structured literacy program is IDA-accredited and includes diagnostic, expl…" at bounding box center [444, 375] width 717 height 200
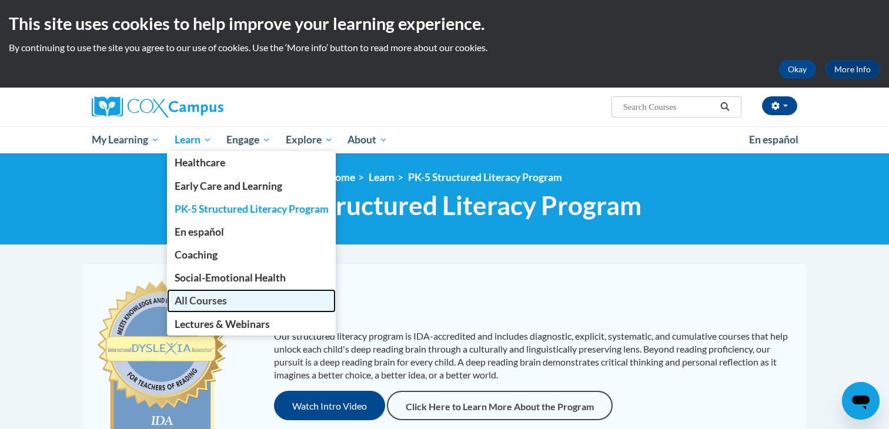
click at [209, 301] on span "All Courses" at bounding box center [201, 300] width 52 height 12
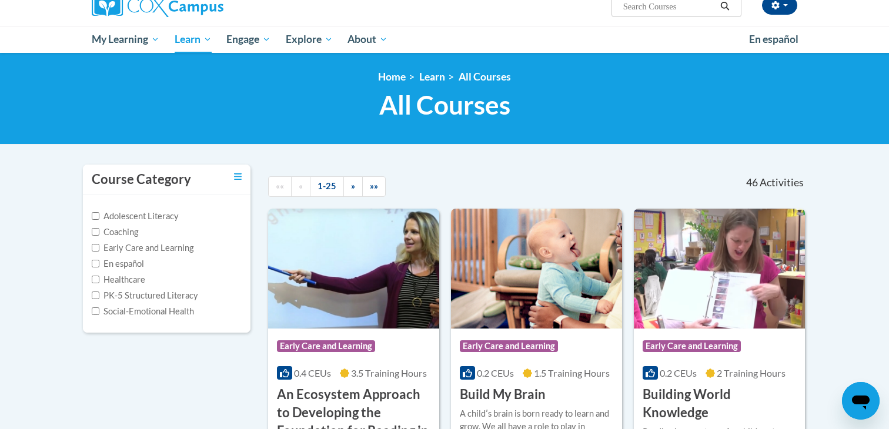
scroll to position [141, 0]
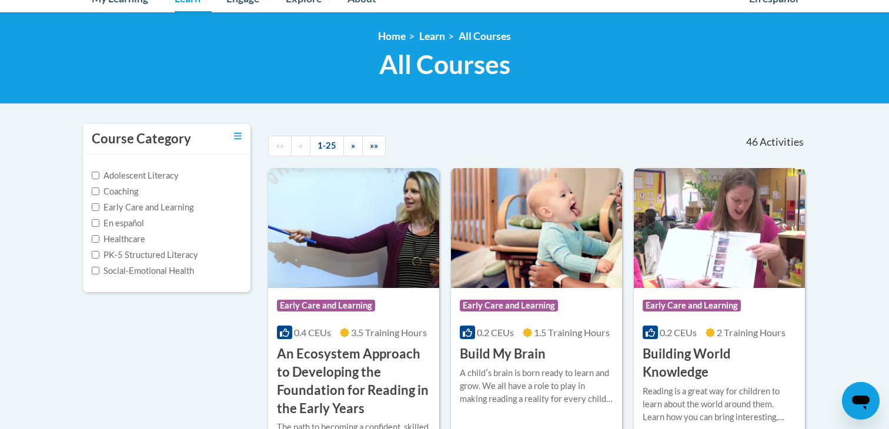
click at [103, 267] on label "Social-Emotional Health" at bounding box center [143, 270] width 102 height 13
click at [99, 267] on input "Social-Emotional Health" at bounding box center [96, 271] width 8 height 8
checkbox input "true"
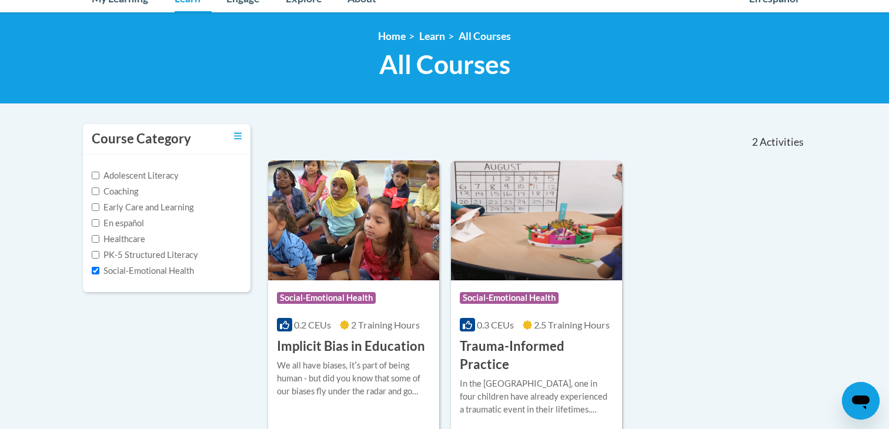
click at [660, 283] on div "Course Category: Social-Emotional Health 0.2 CEUs 2 Training Hours COURSE Impli…" at bounding box center [537, 298] width 538 height 276
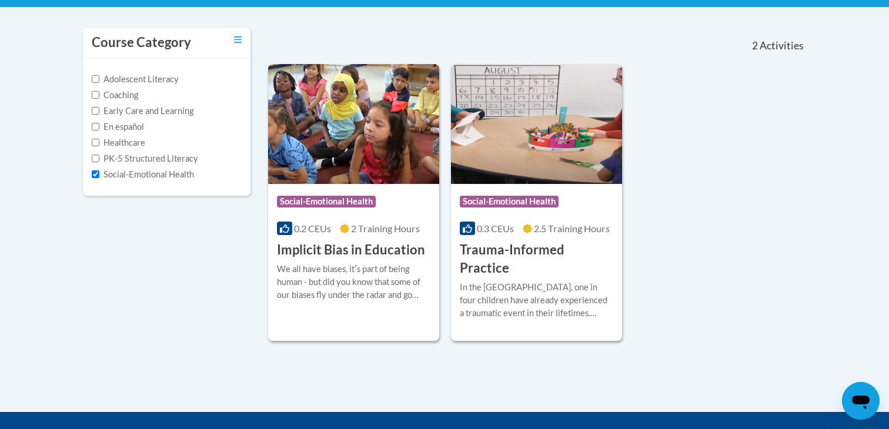
scroll to position [235, 0]
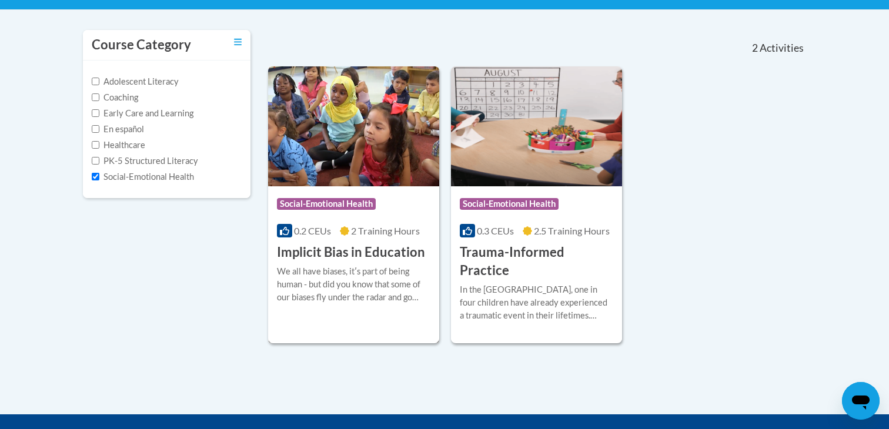
click at [321, 261] on h3 "Implicit Bias in Education" at bounding box center [351, 252] width 148 height 18
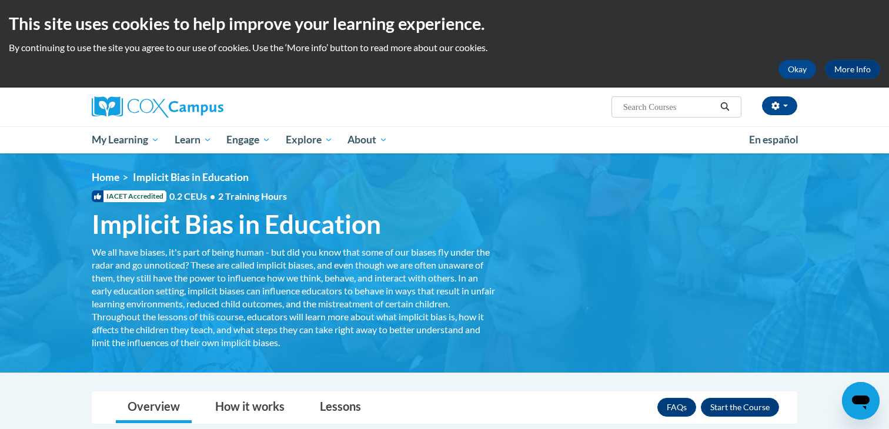
click at [615, 256] on div "<en>Home</en><fr>Accueil</fr><de>Zuhause</de><it>Casa</it><es>Casa</es><pt>Casa…" at bounding box center [444, 263] width 740 height 184
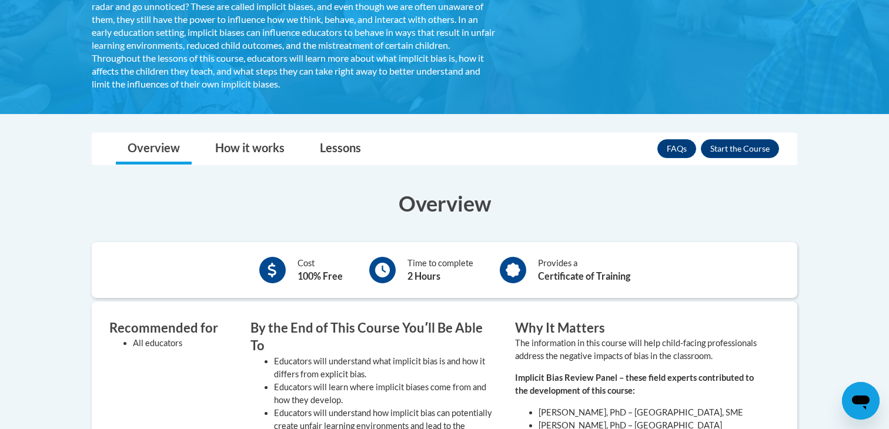
scroll to position [259, 0]
click at [729, 155] on button "Enroll" at bounding box center [740, 148] width 78 height 19
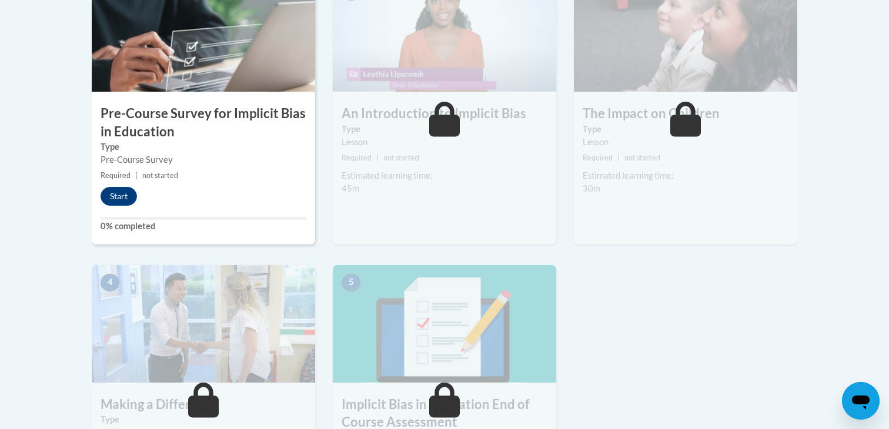
scroll to position [423, 0]
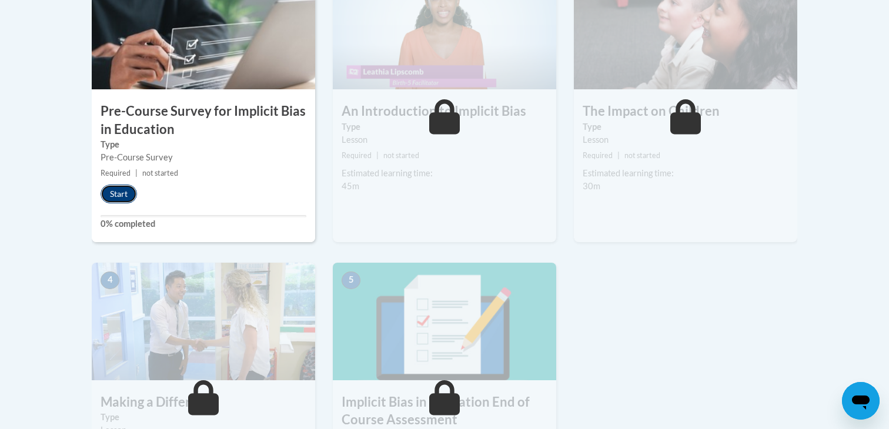
click at [126, 186] on button "Start" at bounding box center [118, 194] width 36 height 19
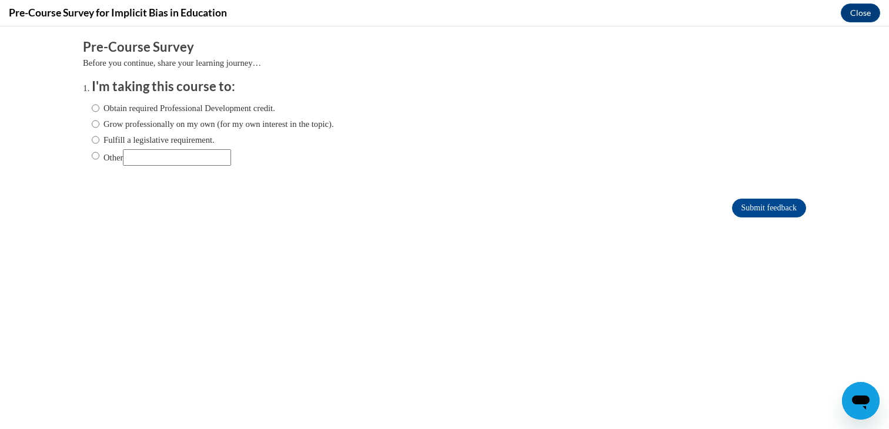
scroll to position [0, 0]
click at [193, 109] on label "Obtain required Professional Development credit." at bounding box center [183, 108] width 183 height 13
click at [99, 109] on input "Obtain required Professional Development credit." at bounding box center [96, 108] width 8 height 13
radio input "true"
click at [193, 109] on label "Obtain required Professional Development credit." at bounding box center [183, 108] width 183 height 13
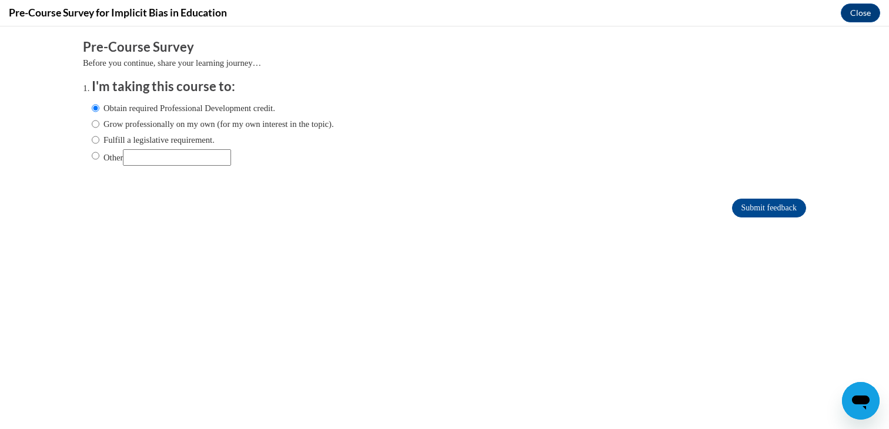
click at [99, 109] on input "Obtain required Professional Development credit." at bounding box center [96, 108] width 8 height 13
click at [785, 207] on input "Submit feedback" at bounding box center [769, 208] width 74 height 19
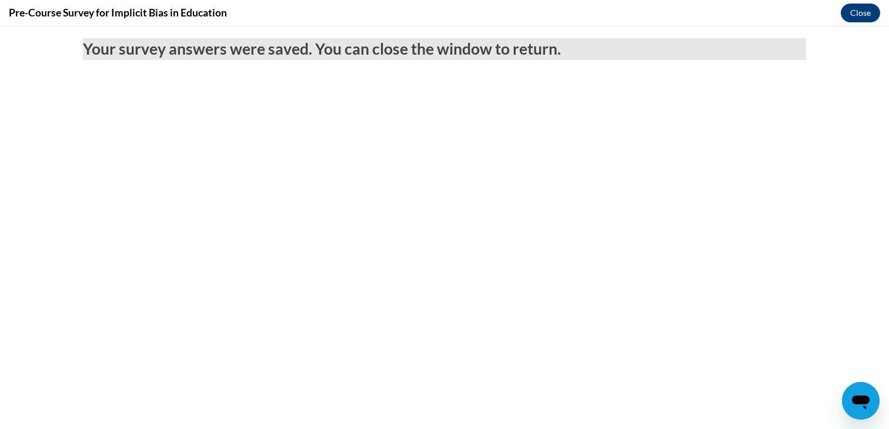
click at [865, 11] on button "Close" at bounding box center [859, 13] width 39 height 19
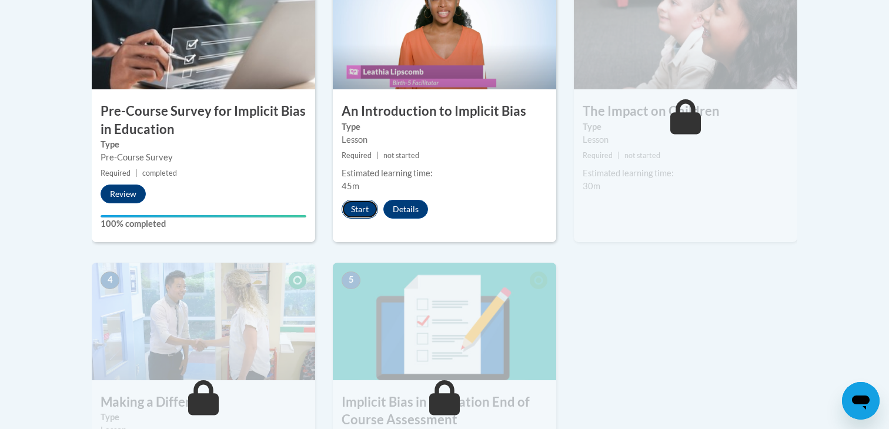
click at [364, 206] on button "Start" at bounding box center [359, 209] width 36 height 19
